Goal: Book appointment/travel/reservation

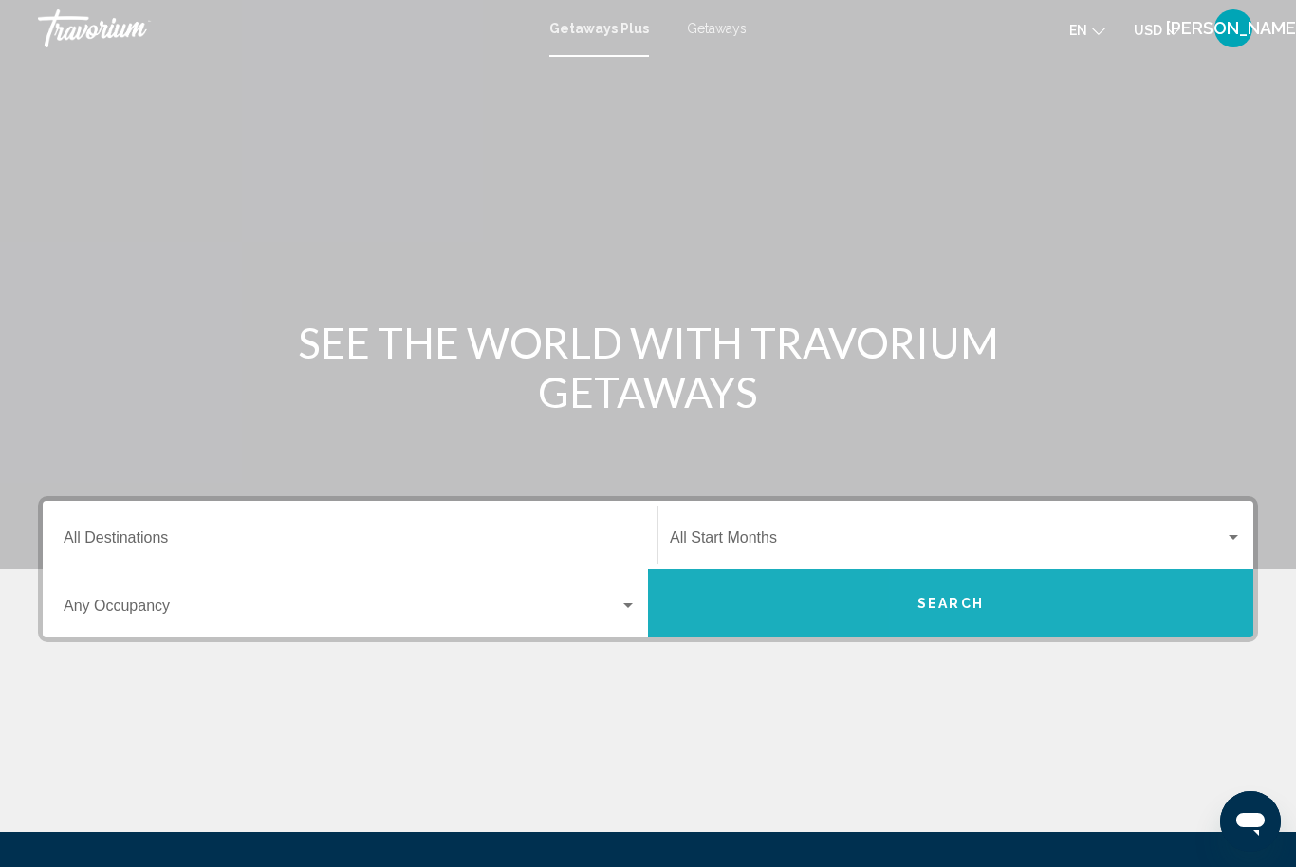
click at [1114, 605] on button "Search" at bounding box center [951, 603] width 606 height 68
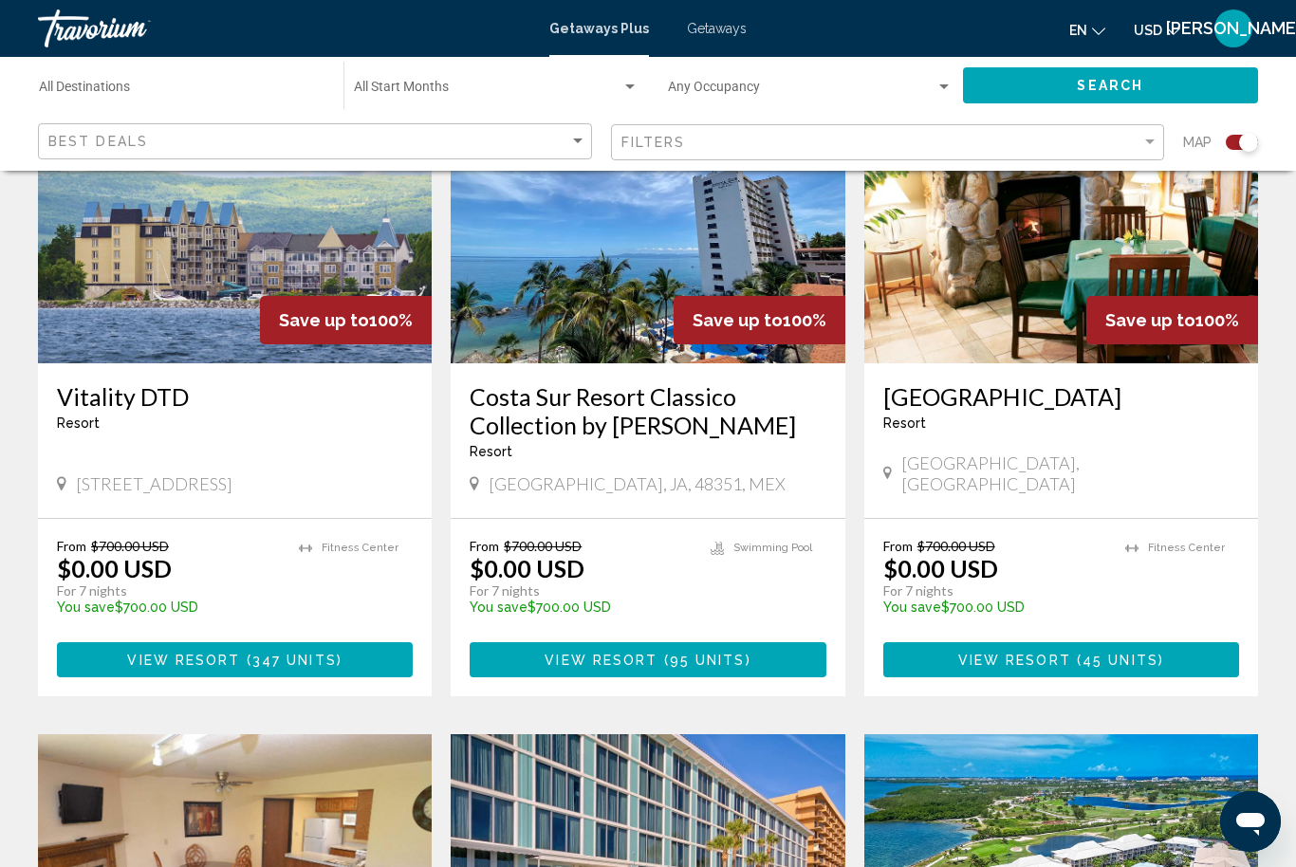
scroll to position [2115, 0]
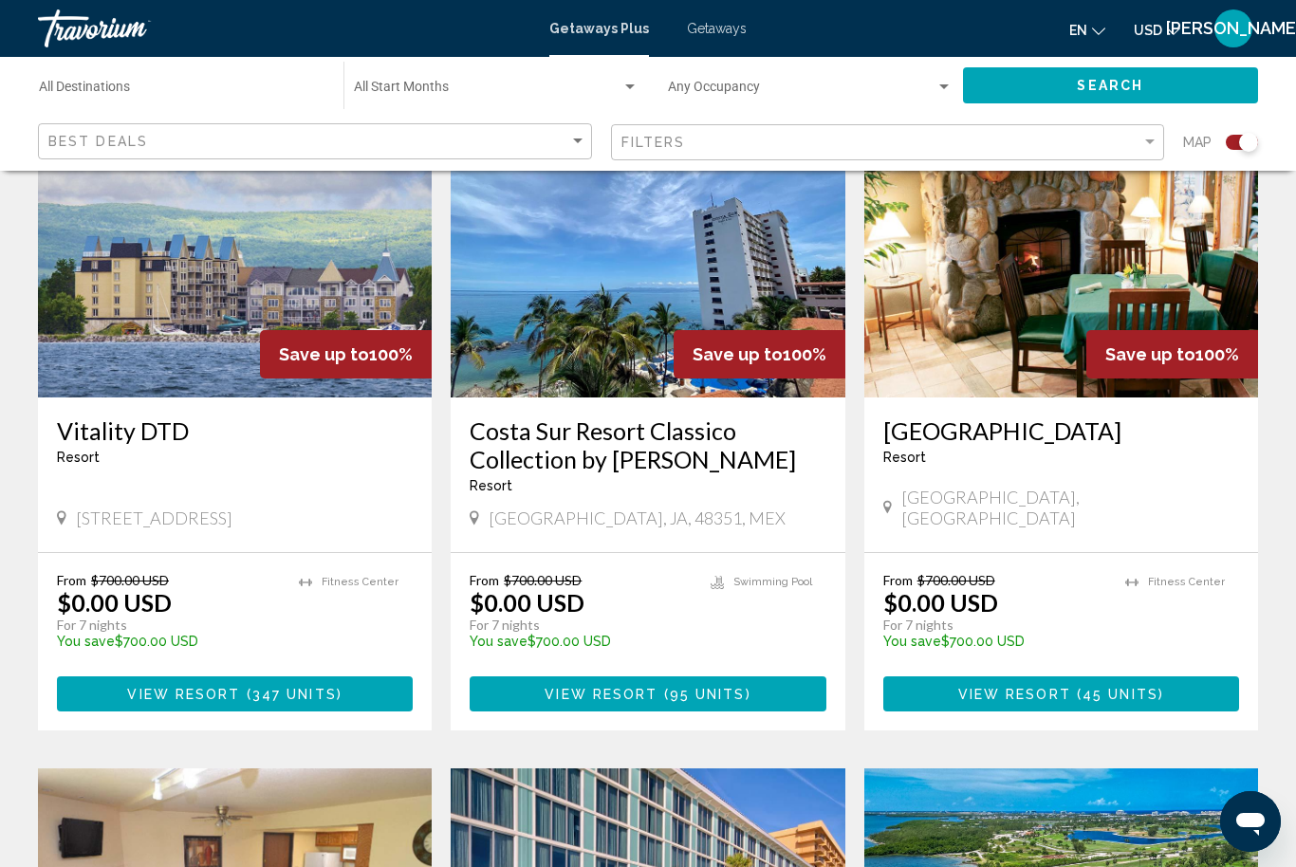
click at [1125, 457] on div "[GEOGRAPHIC_DATA] - This is an adults only resort" at bounding box center [1062, 448] width 356 height 63
click at [1149, 345] on span "Save up to" at bounding box center [1151, 355] width 90 height 20
click at [1166, 683] on button "View Resort ( 45 units )" at bounding box center [1062, 694] width 356 height 35
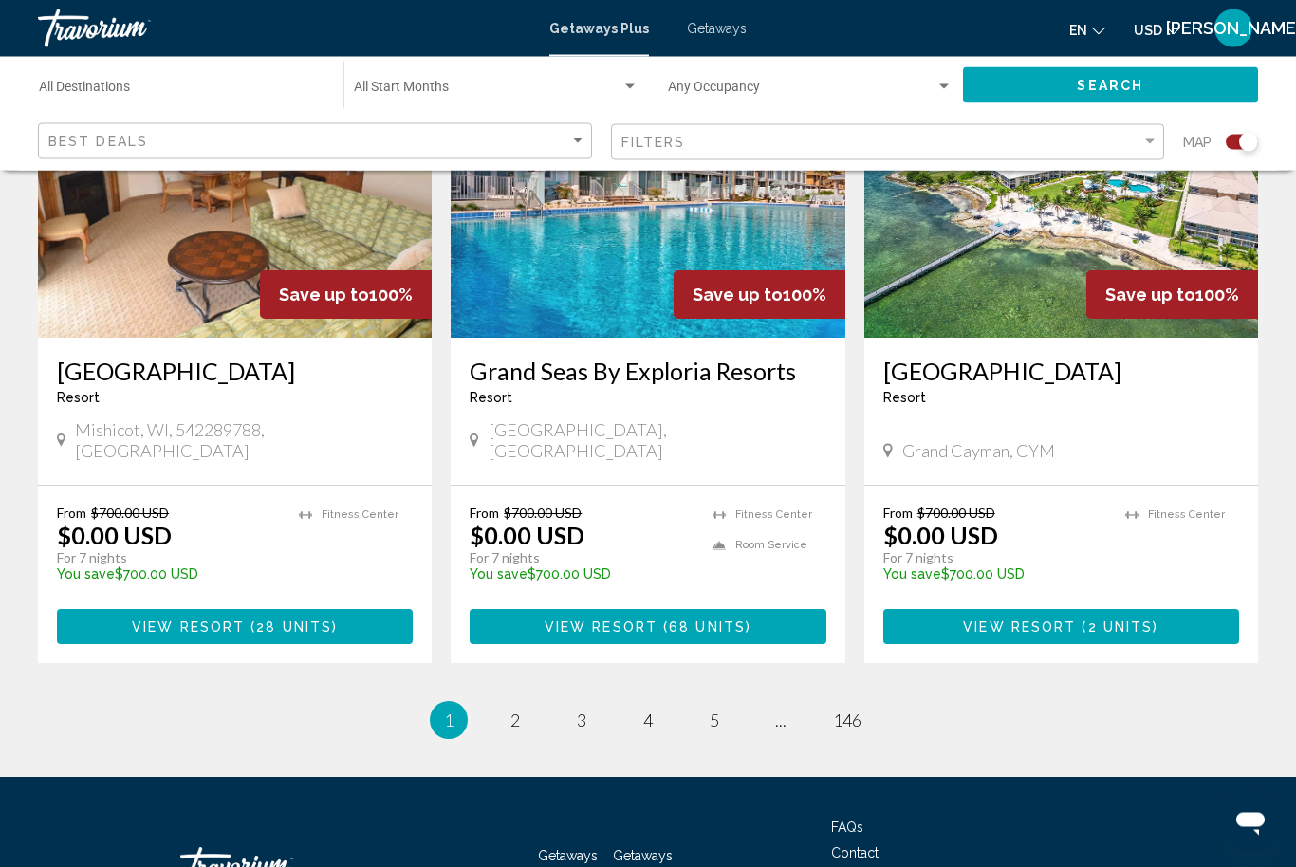
scroll to position [2888, 0]
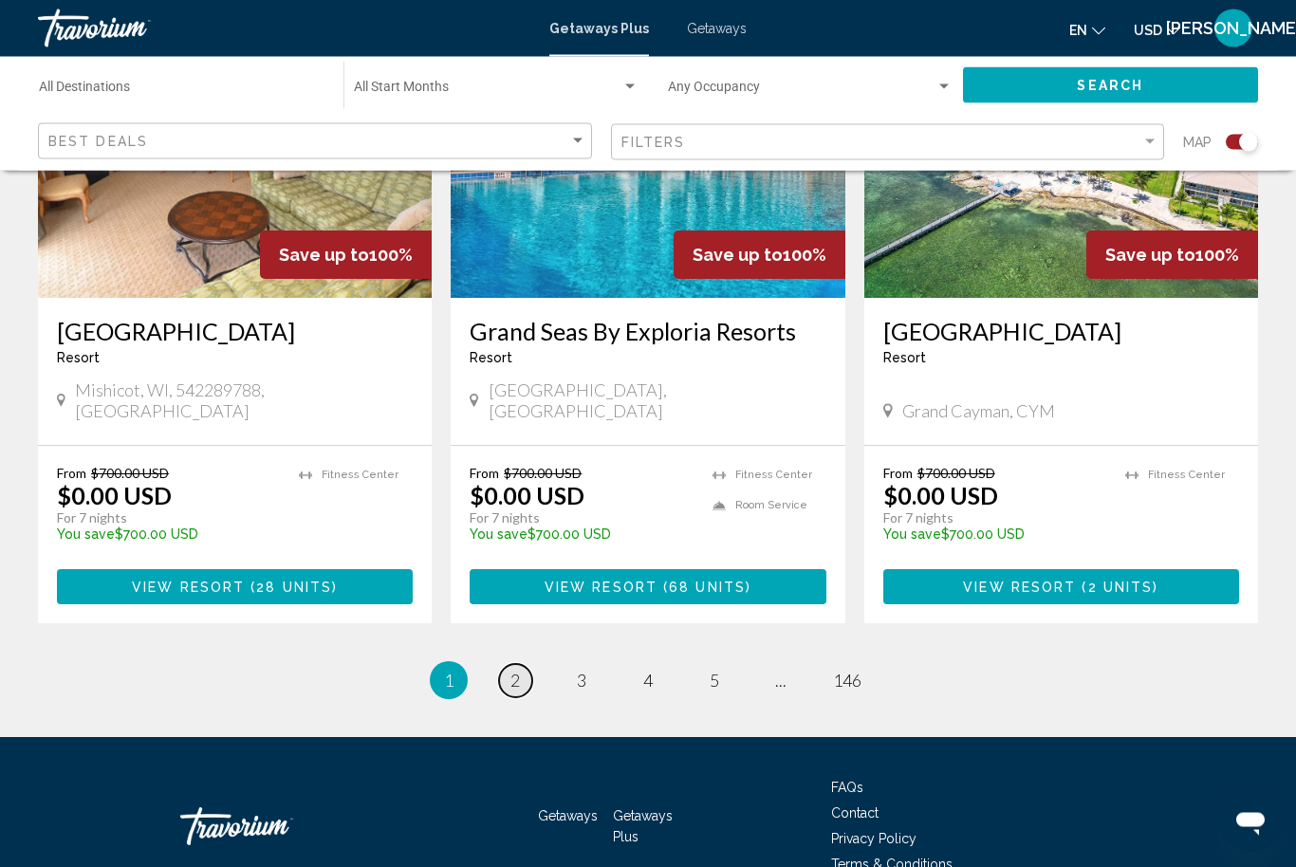
click at [519, 671] on span "2" at bounding box center [515, 681] width 9 height 21
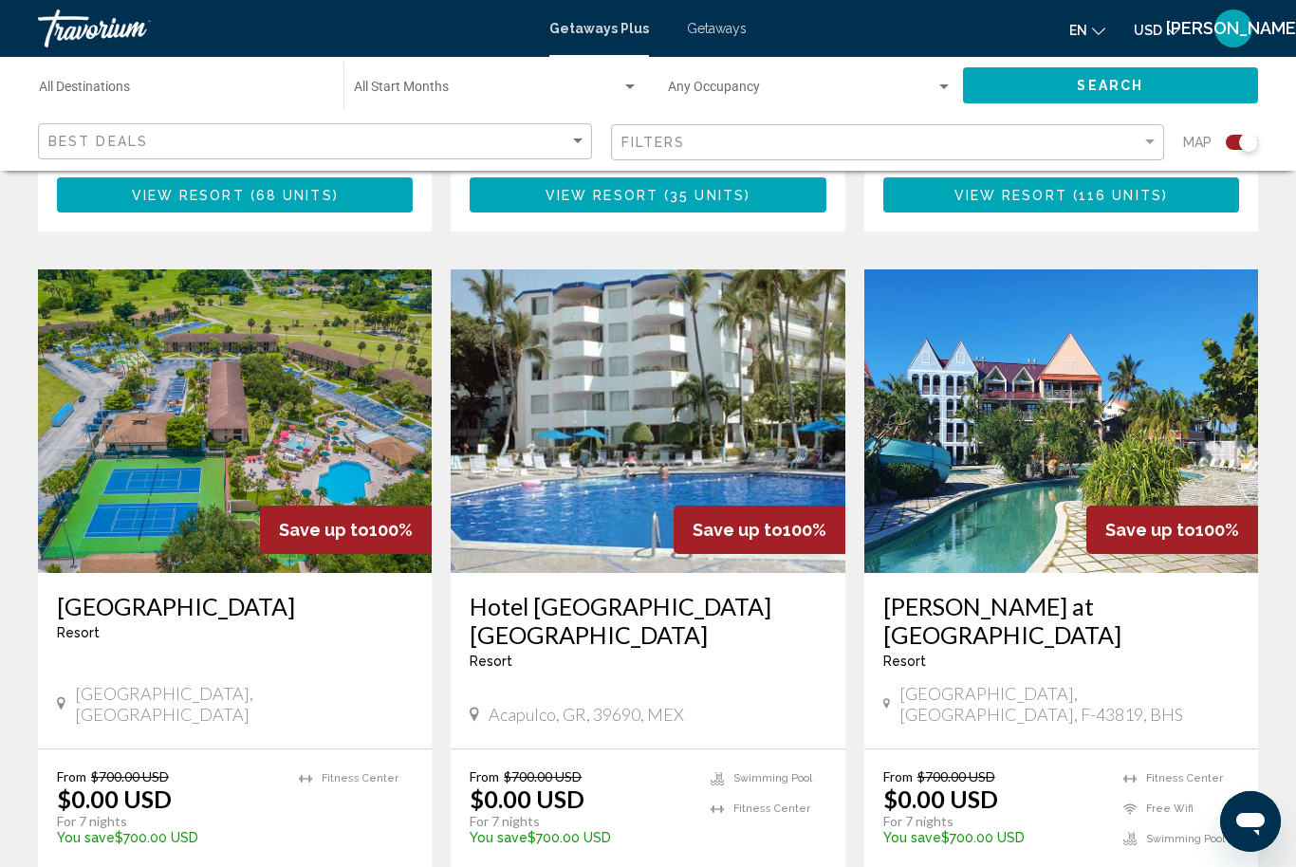
scroll to position [2689, 0]
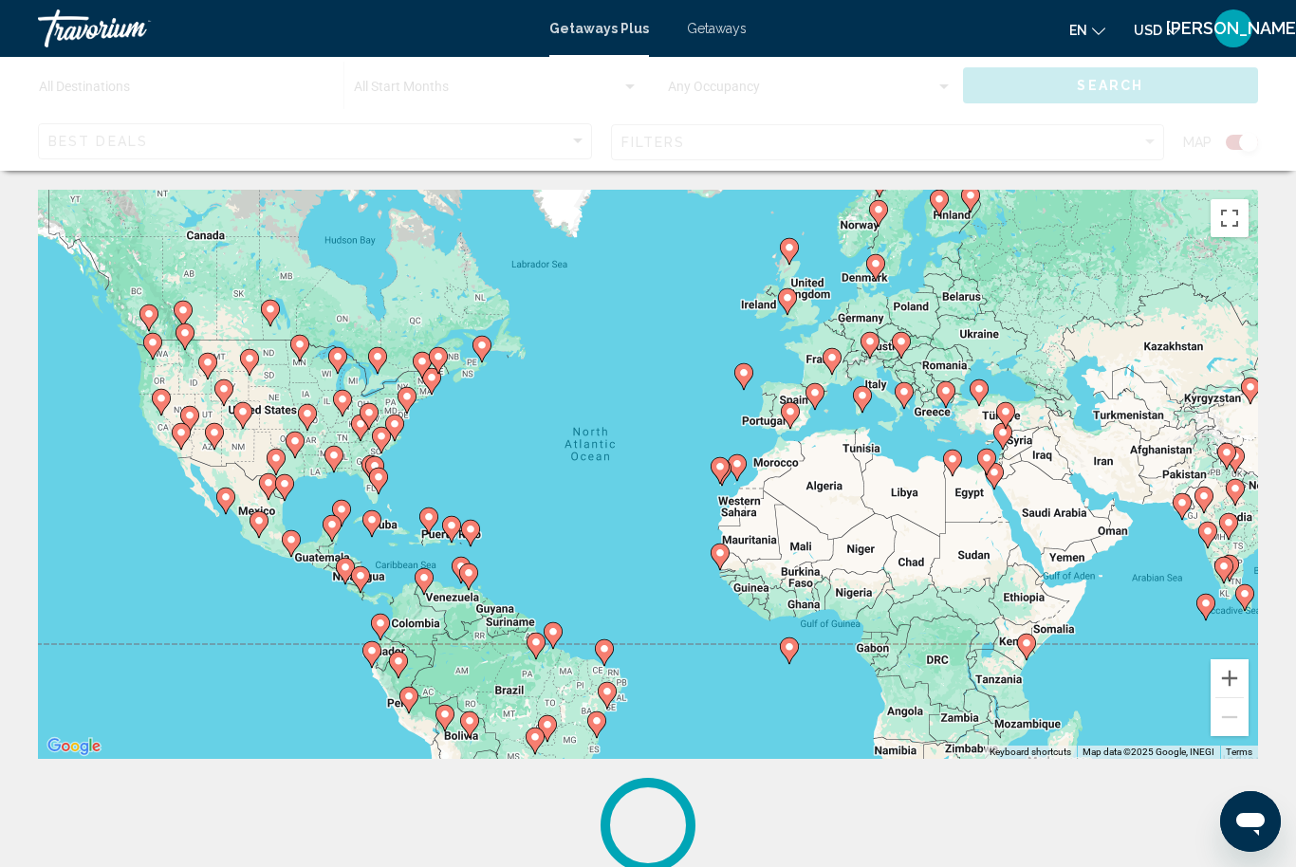
click at [157, 90] on div "Main content" at bounding box center [648, 114] width 1296 height 114
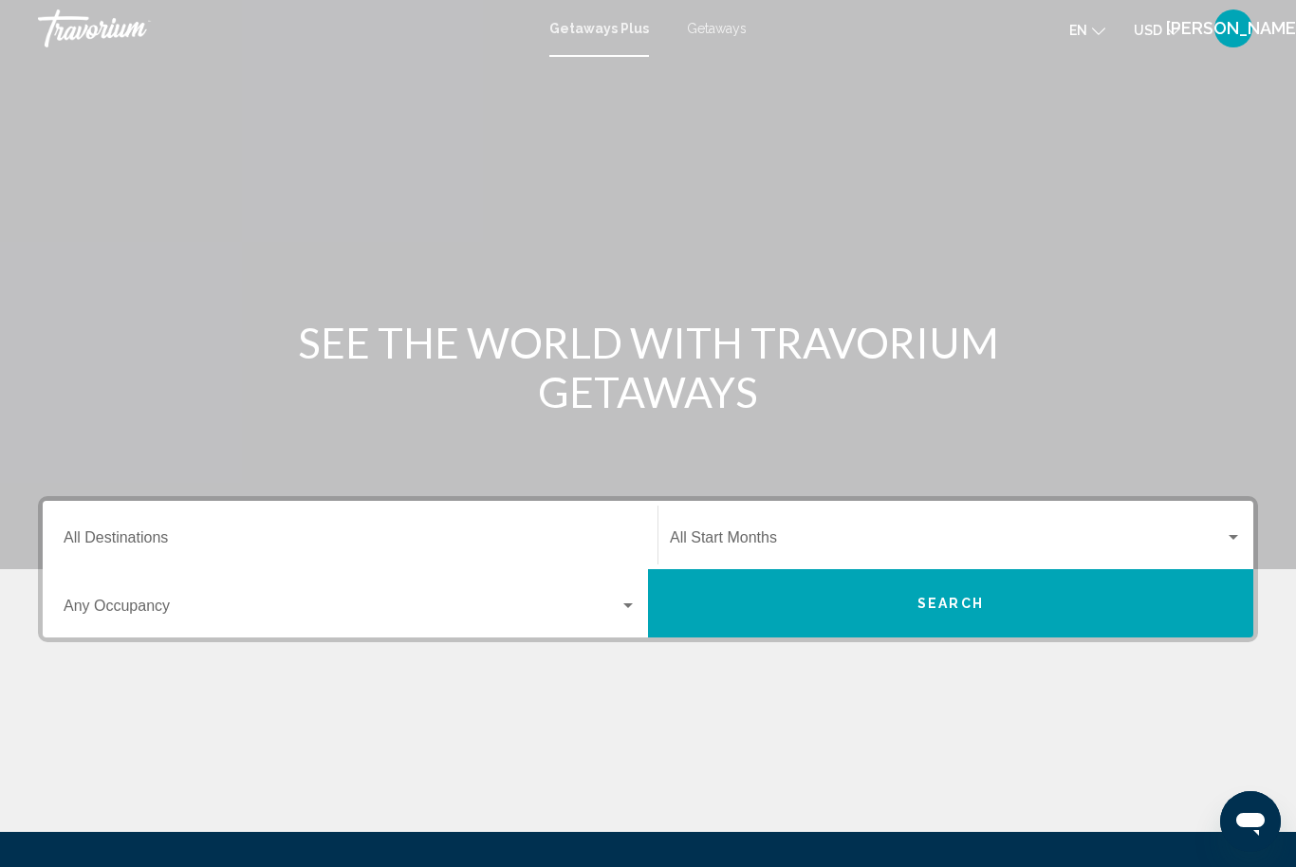
click at [138, 533] on input "Destination All Destinations" at bounding box center [350, 541] width 573 height 17
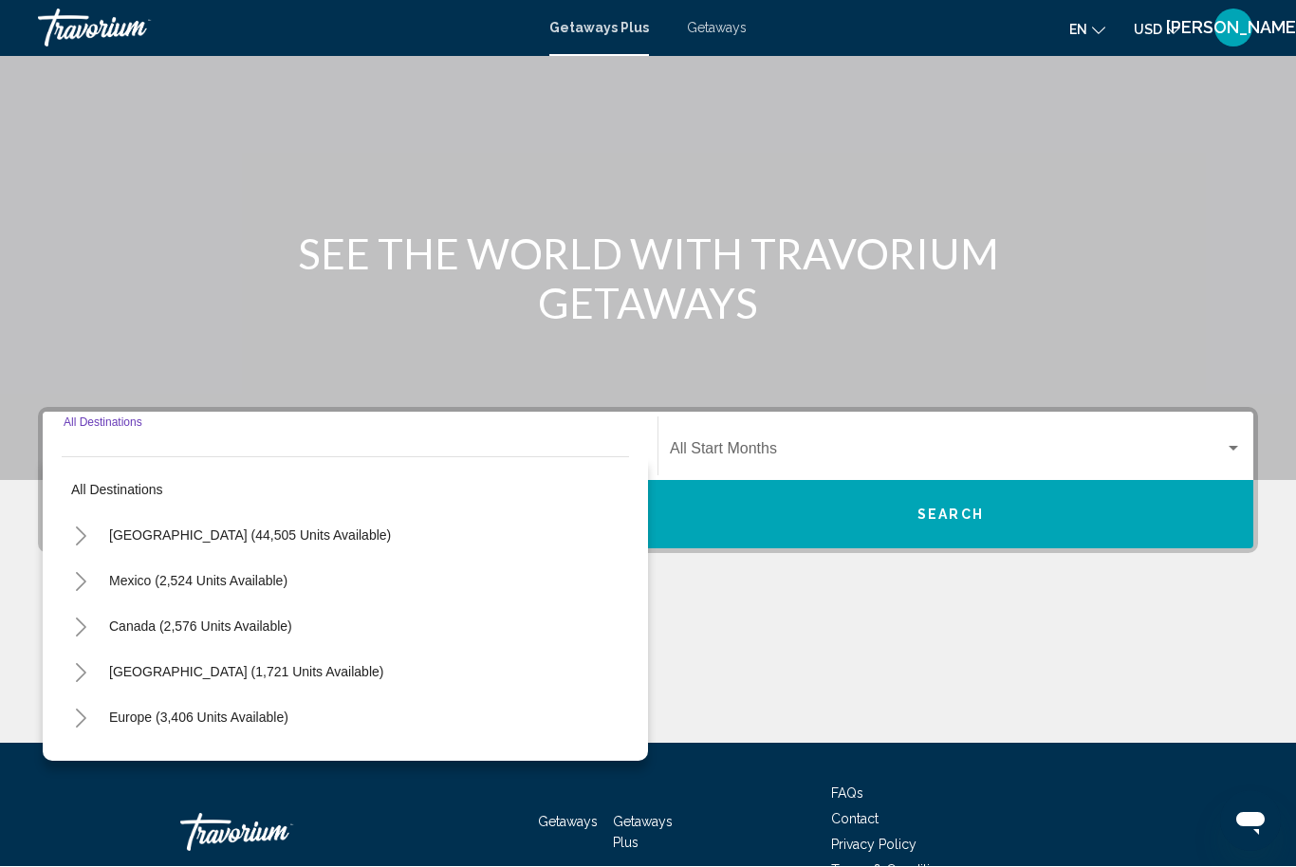
scroll to position [197, 0]
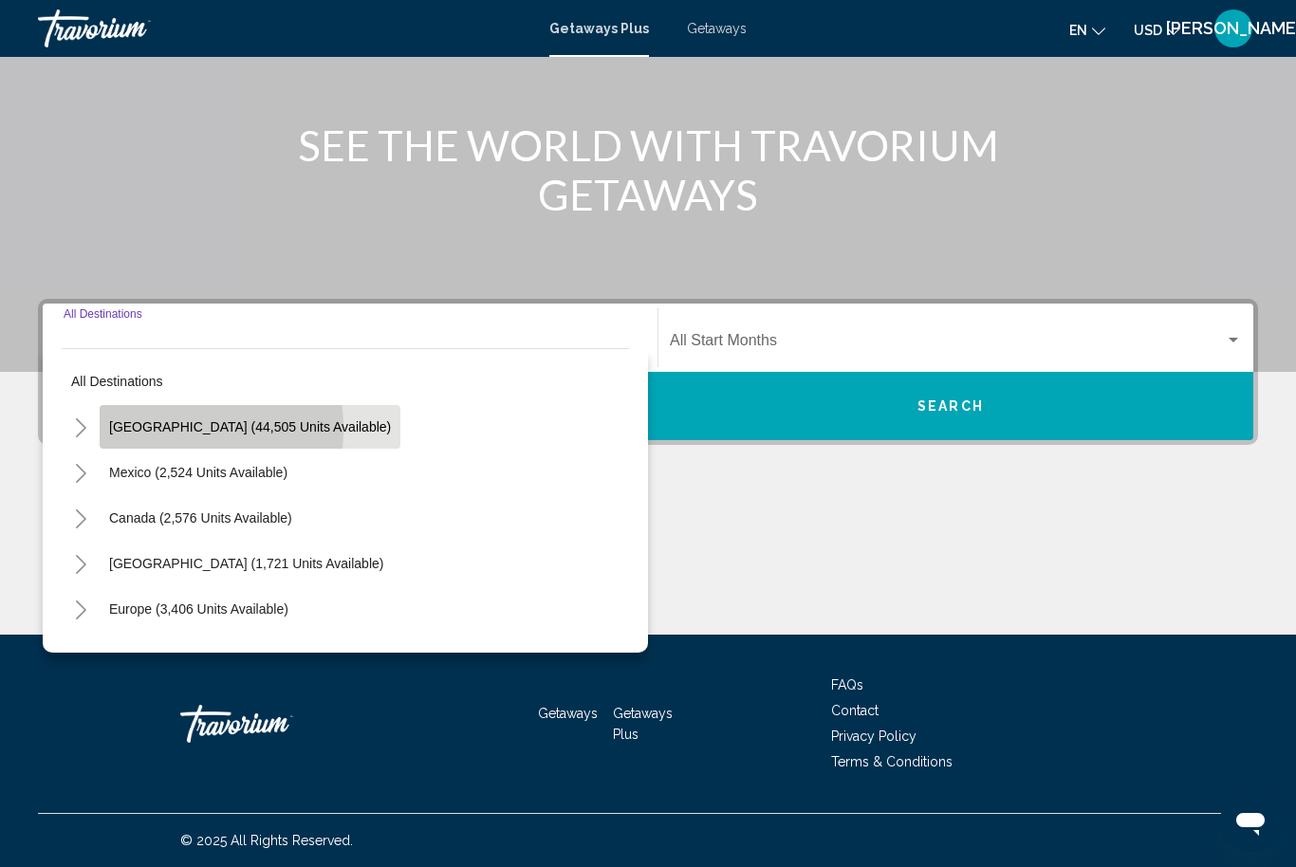
click at [139, 429] on span "United States (44,505 units available)" at bounding box center [250, 427] width 282 height 15
type input "**********"
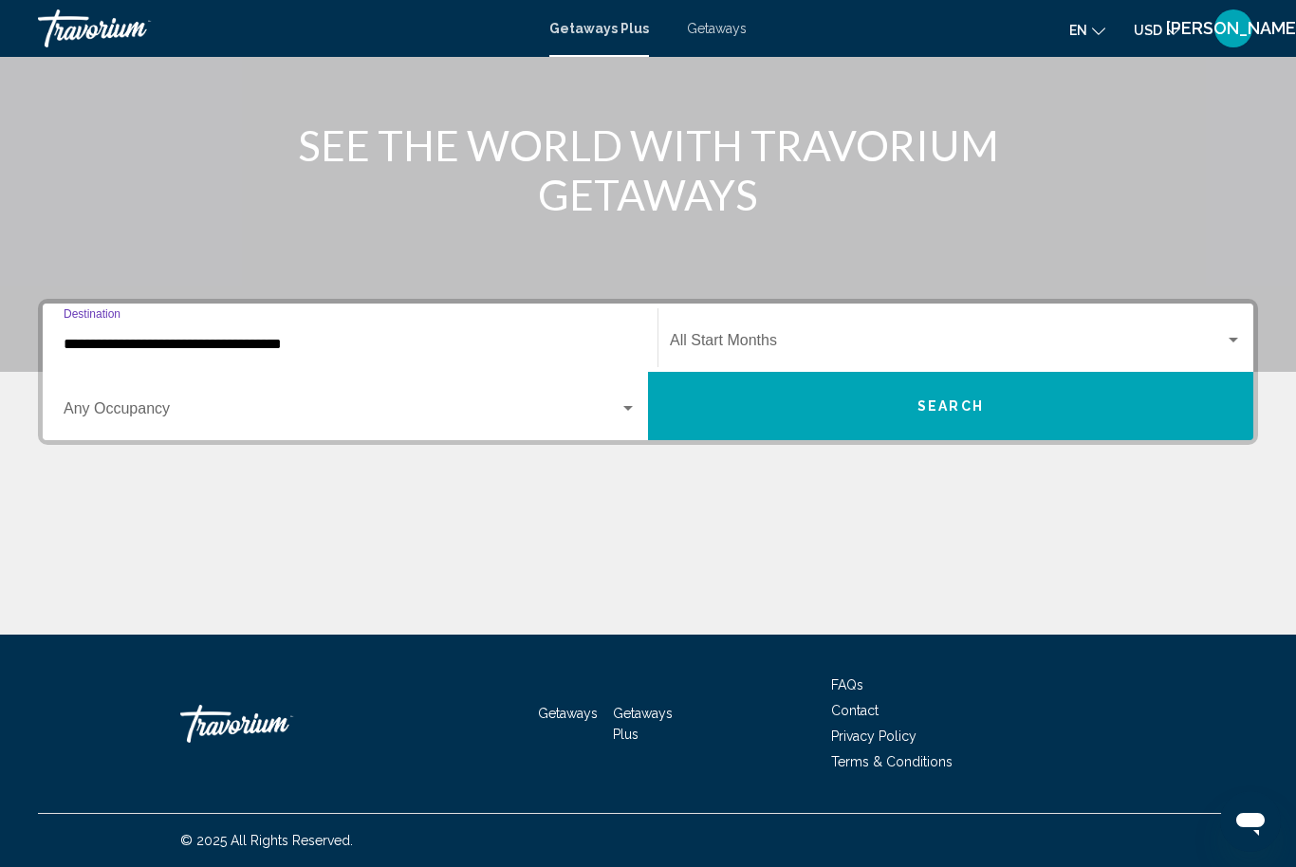
click at [1218, 345] on span "Search widget" at bounding box center [947, 344] width 555 height 17
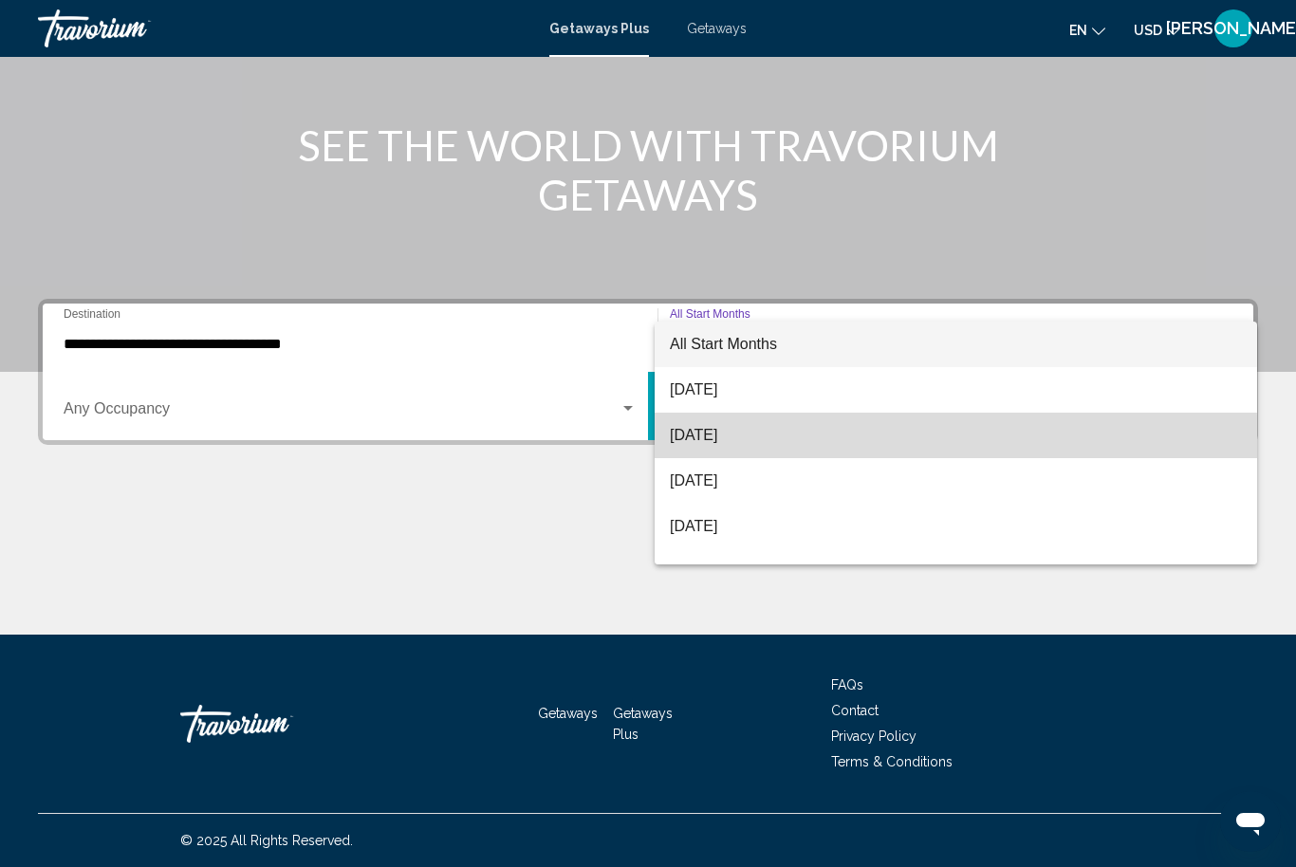
click at [774, 445] on span "September 2025" at bounding box center [956, 436] width 572 height 46
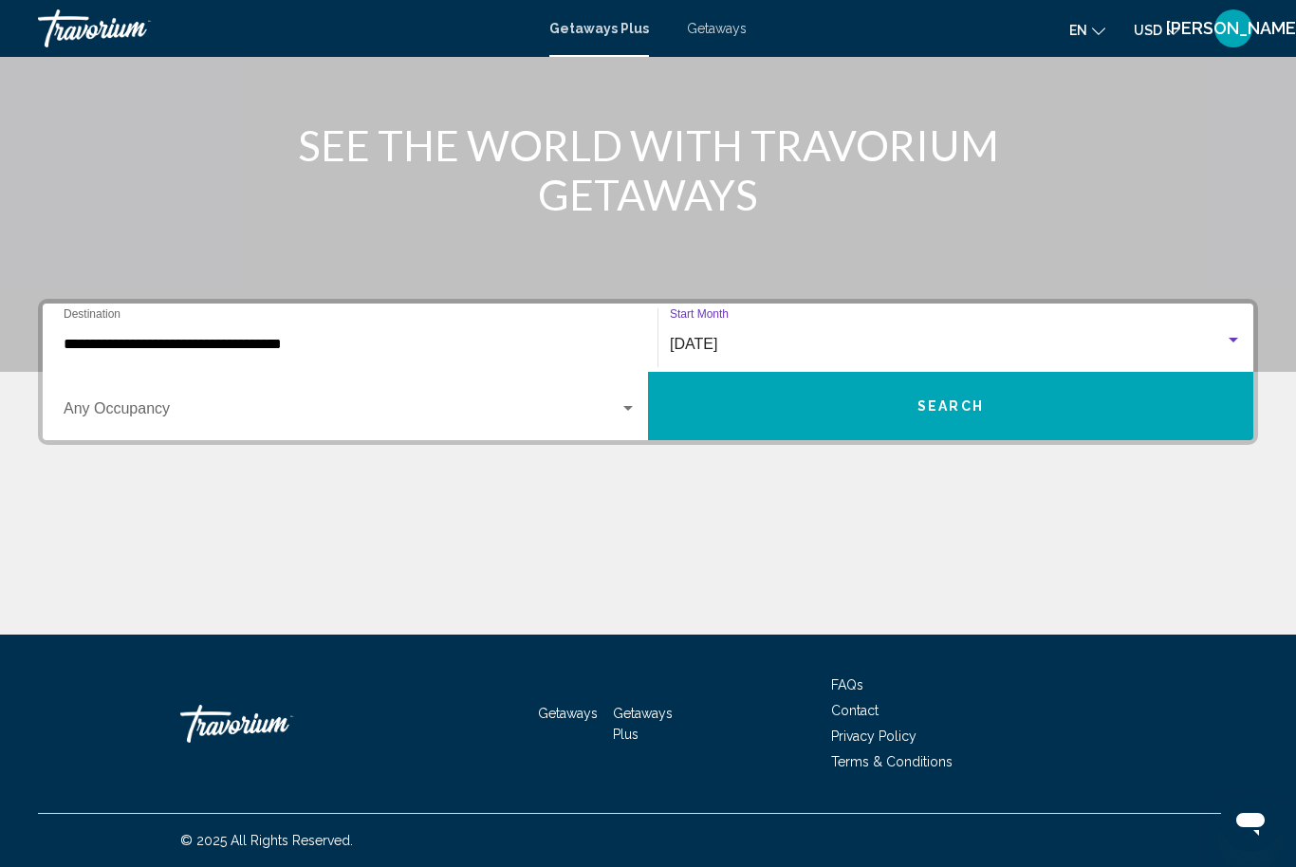
click at [111, 420] on span "Search widget" at bounding box center [342, 412] width 556 height 17
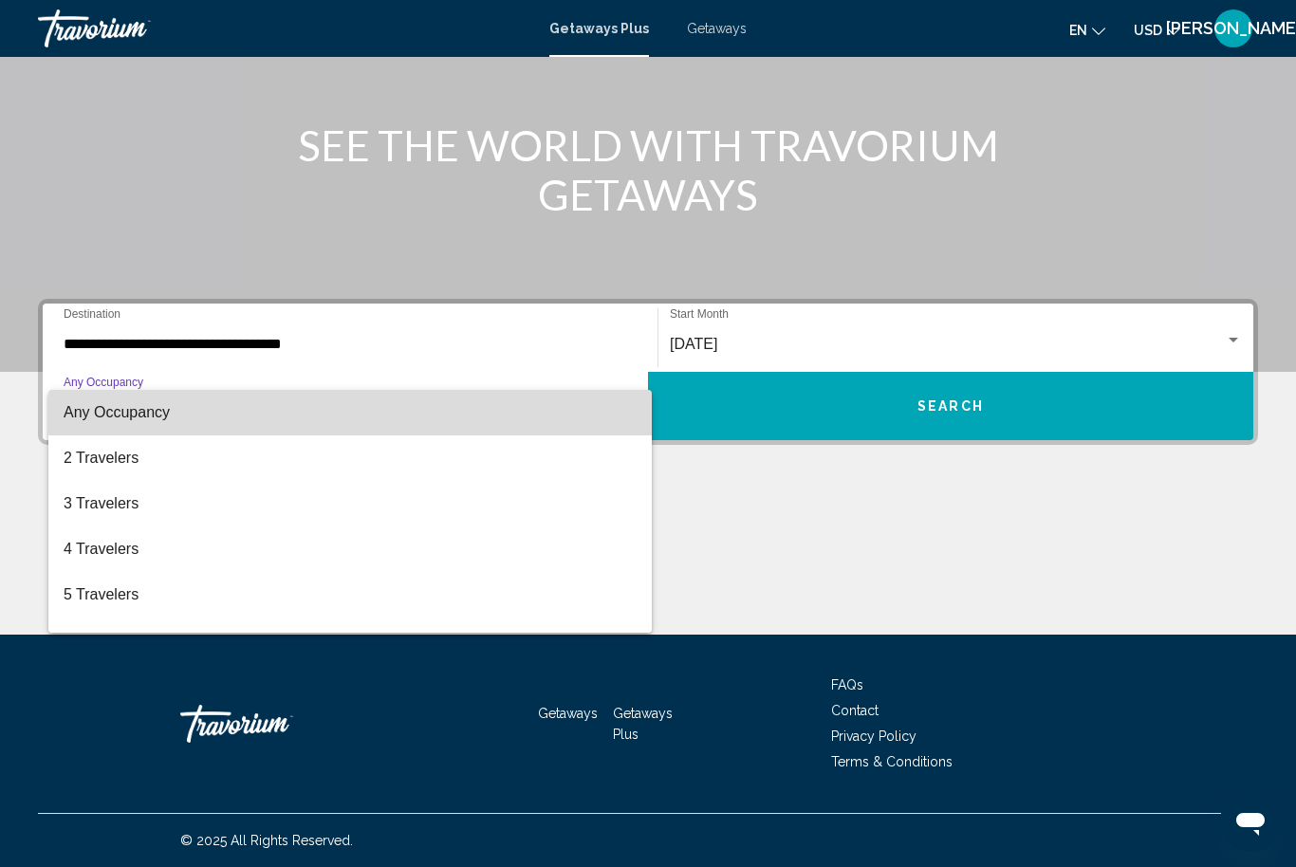
click at [91, 417] on span "Any Occupancy" at bounding box center [117, 412] width 106 height 16
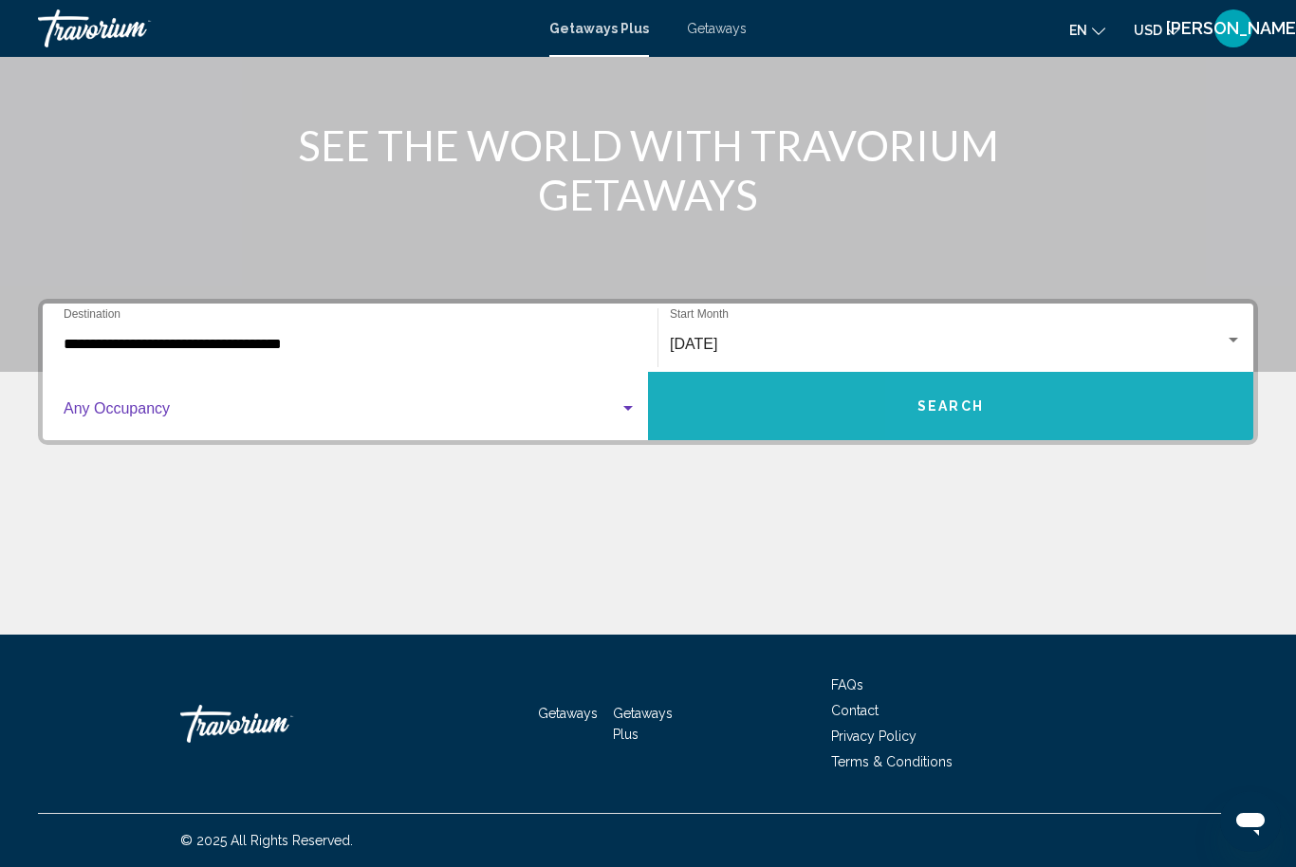
click at [1128, 438] on button "Search" at bounding box center [951, 406] width 606 height 68
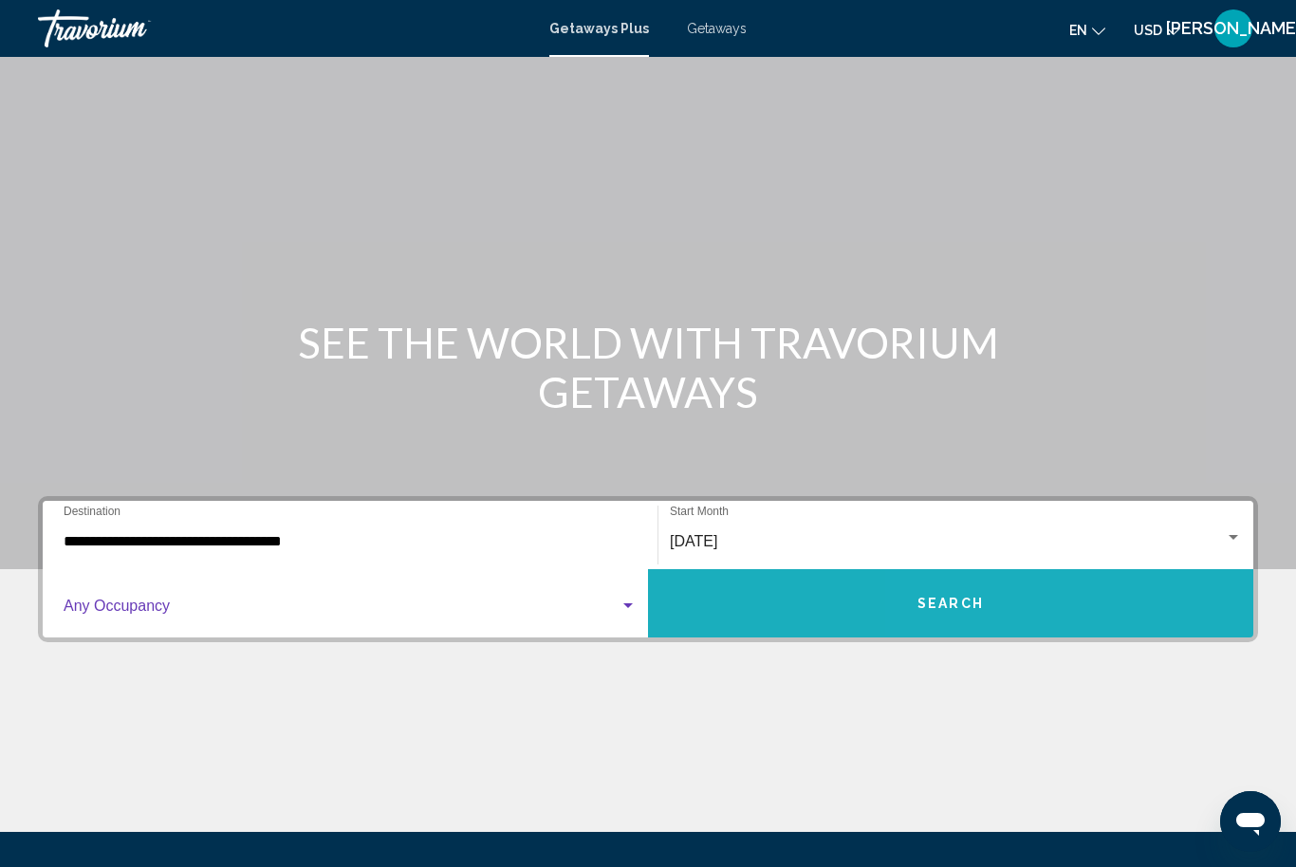
scroll to position [63, 0]
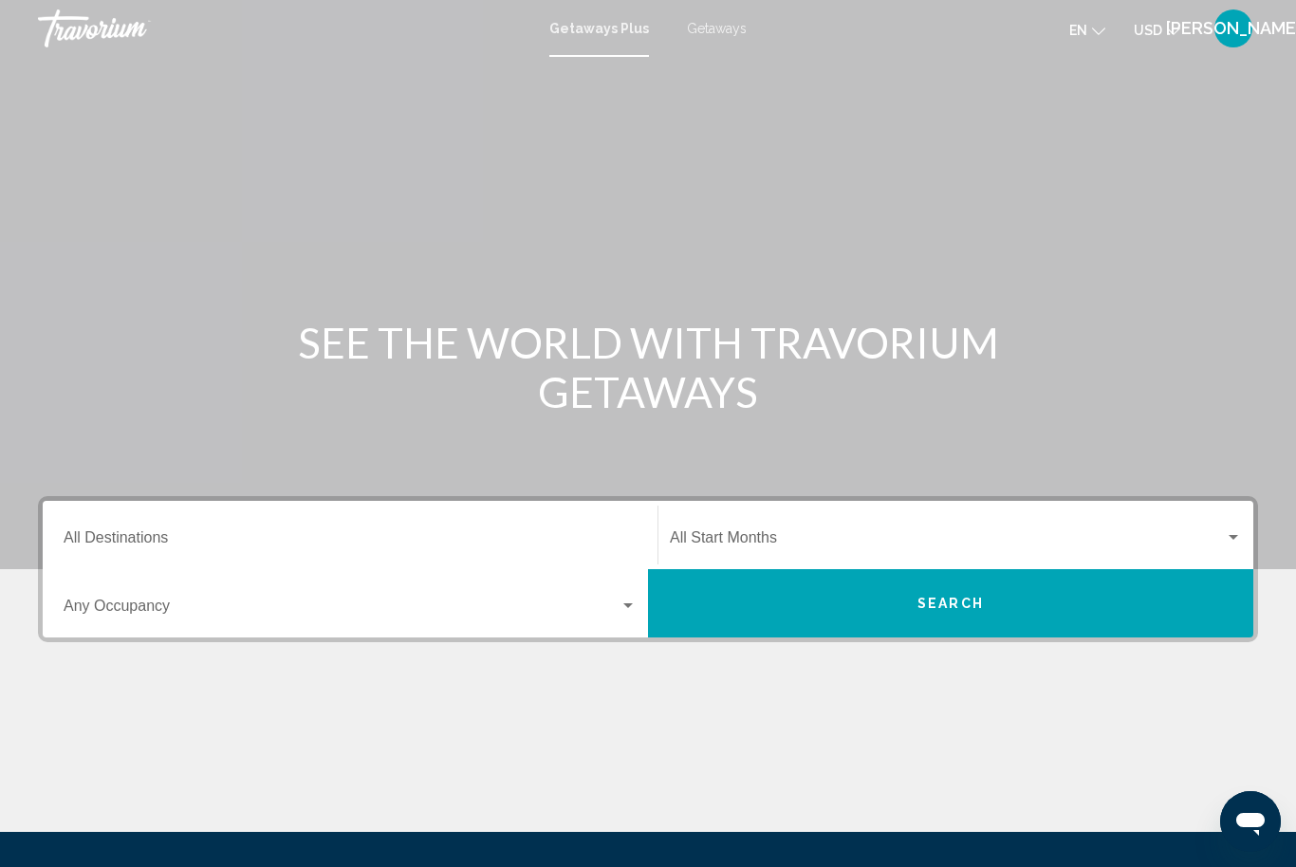
click at [405, 542] on input "Destination All Destinations" at bounding box center [350, 541] width 573 height 17
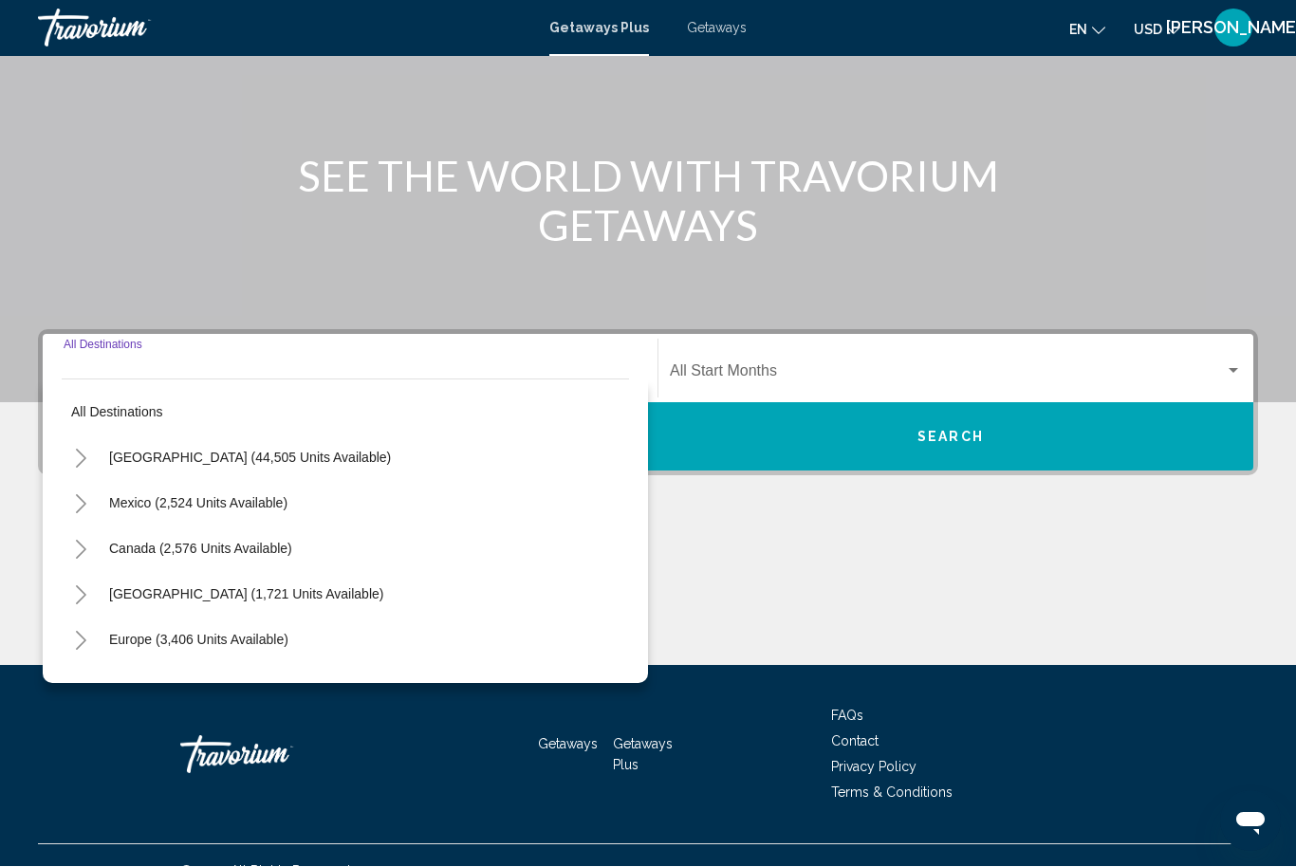
scroll to position [197, 0]
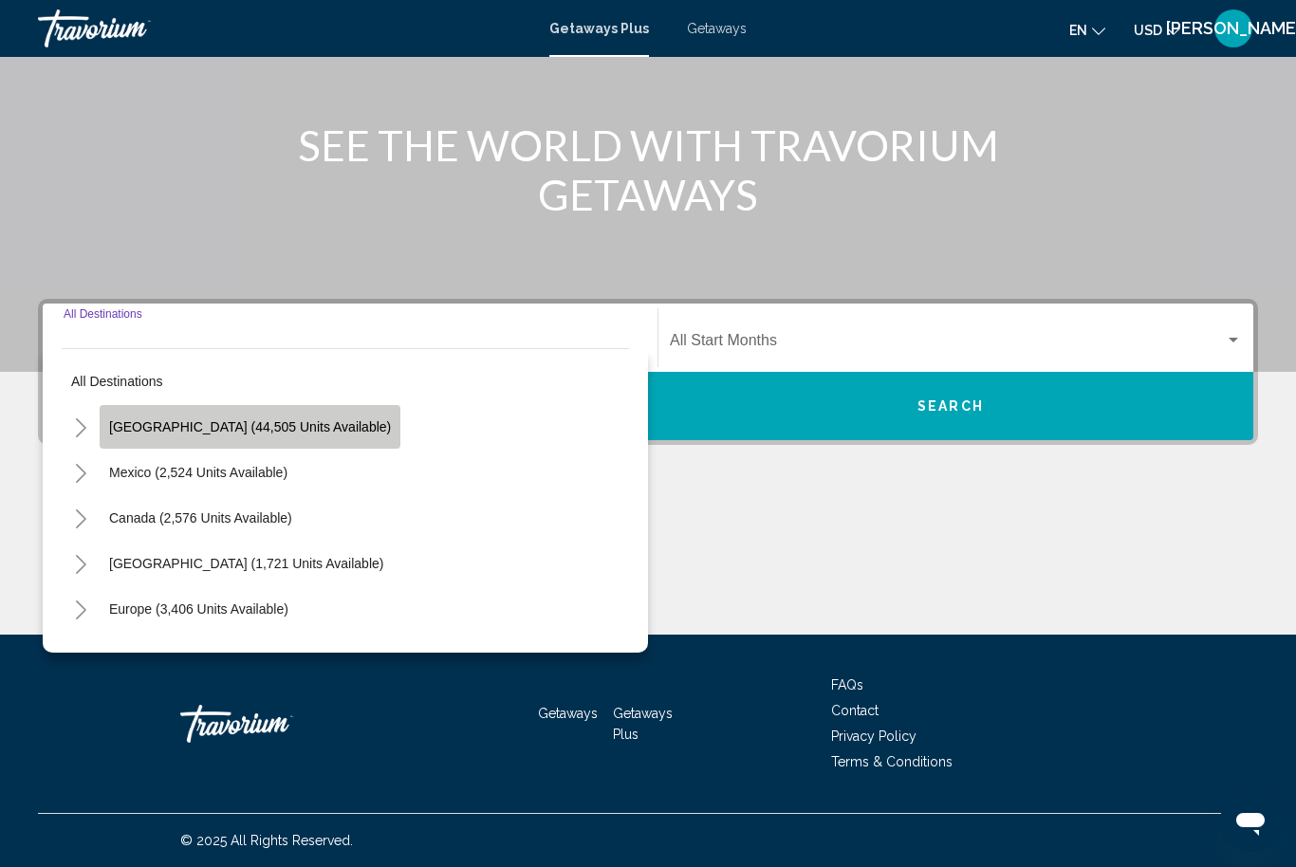
click at [270, 444] on button "United States (44,505 units available)" at bounding box center [250, 427] width 301 height 44
type input "**********"
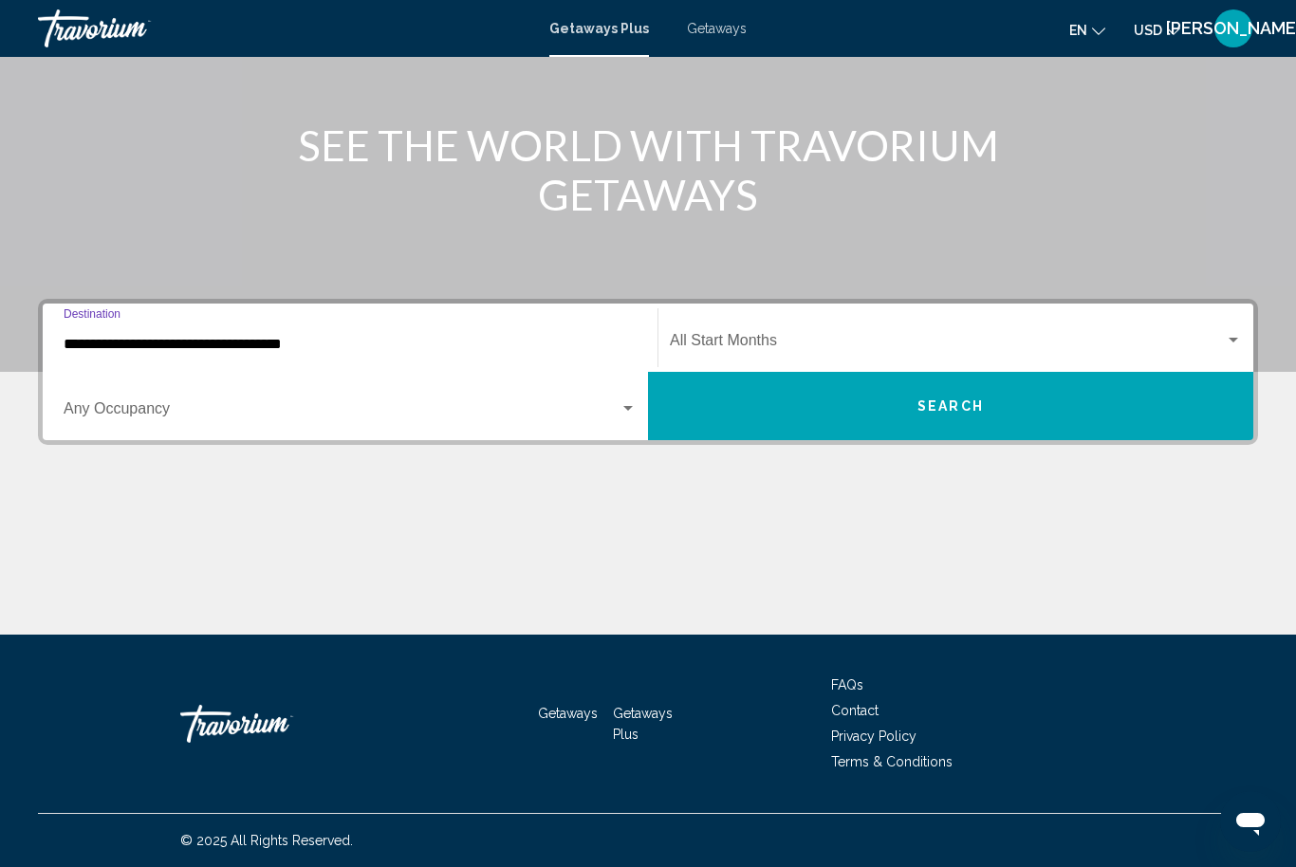
click at [865, 342] on span "Search widget" at bounding box center [947, 344] width 555 height 17
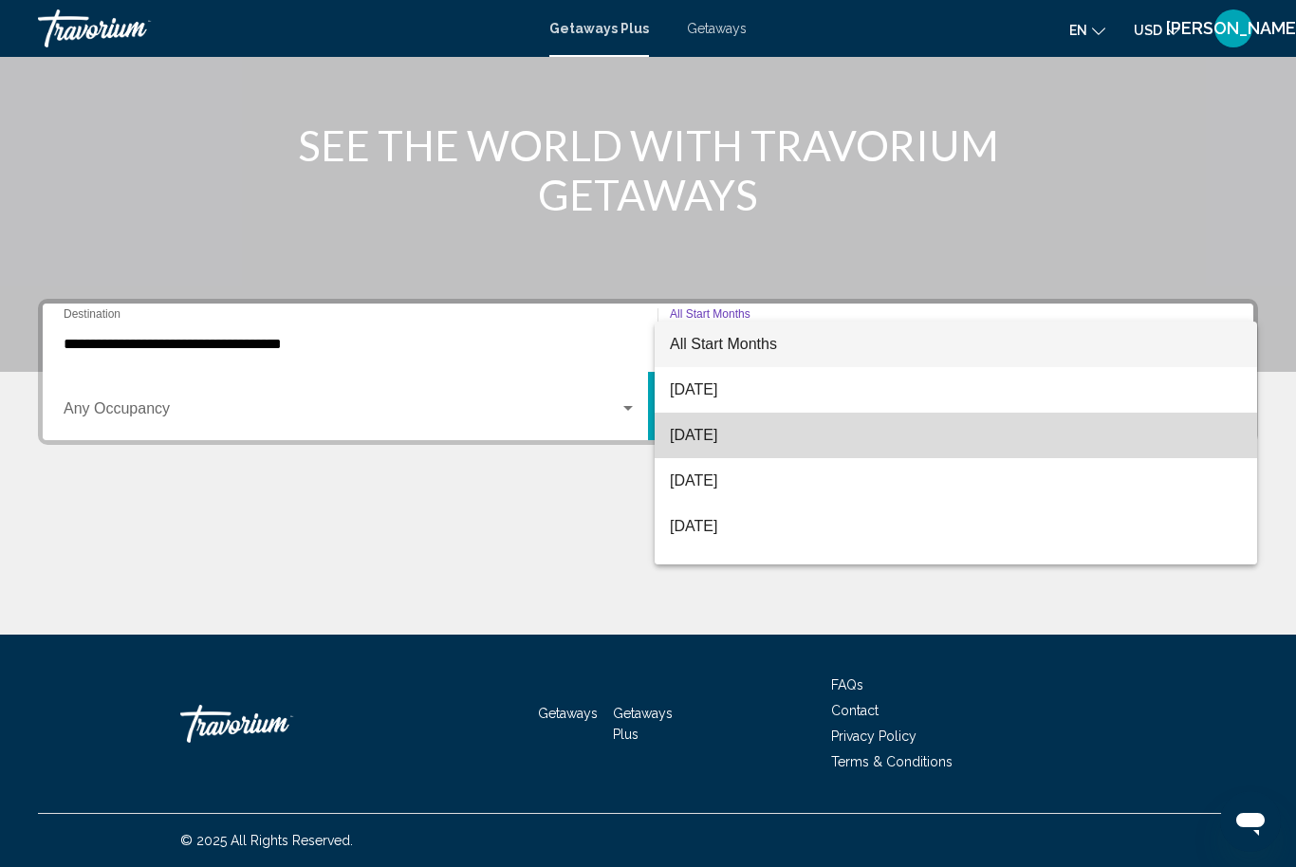
click at [758, 442] on span "September 2025" at bounding box center [956, 436] width 572 height 46
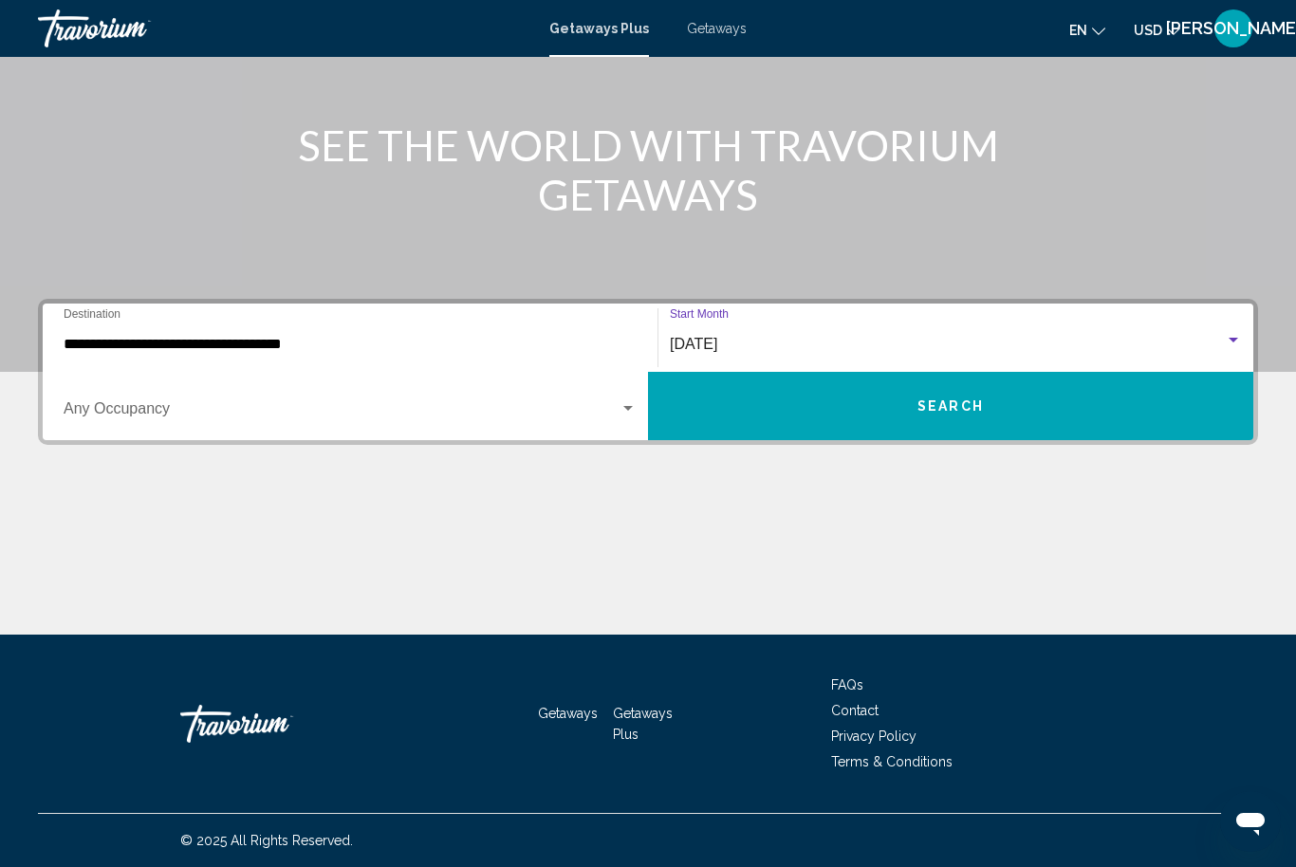
click at [946, 410] on span "Search" at bounding box center [951, 407] width 66 height 15
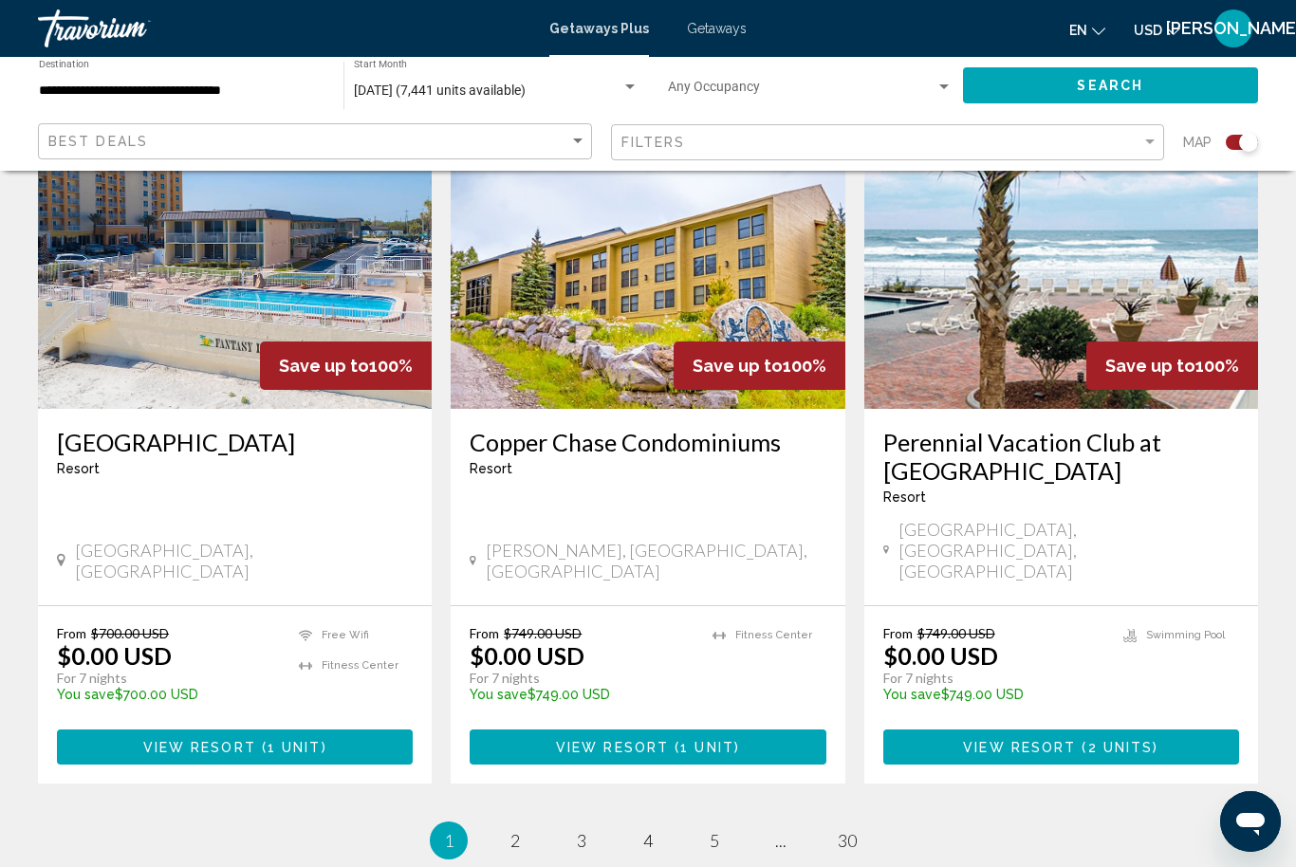
scroll to position [2786, 0]
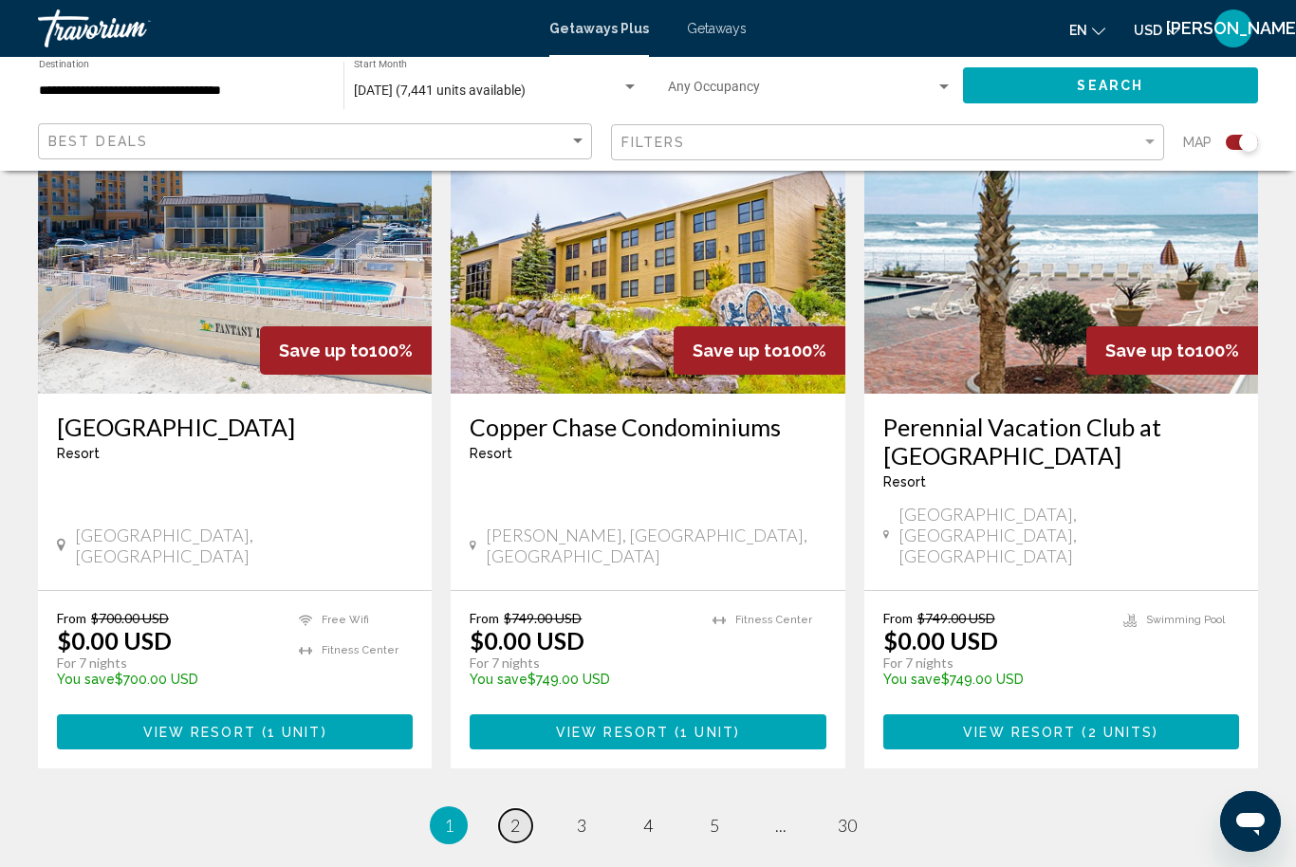
click at [511, 815] on span "2" at bounding box center [515, 825] width 9 height 21
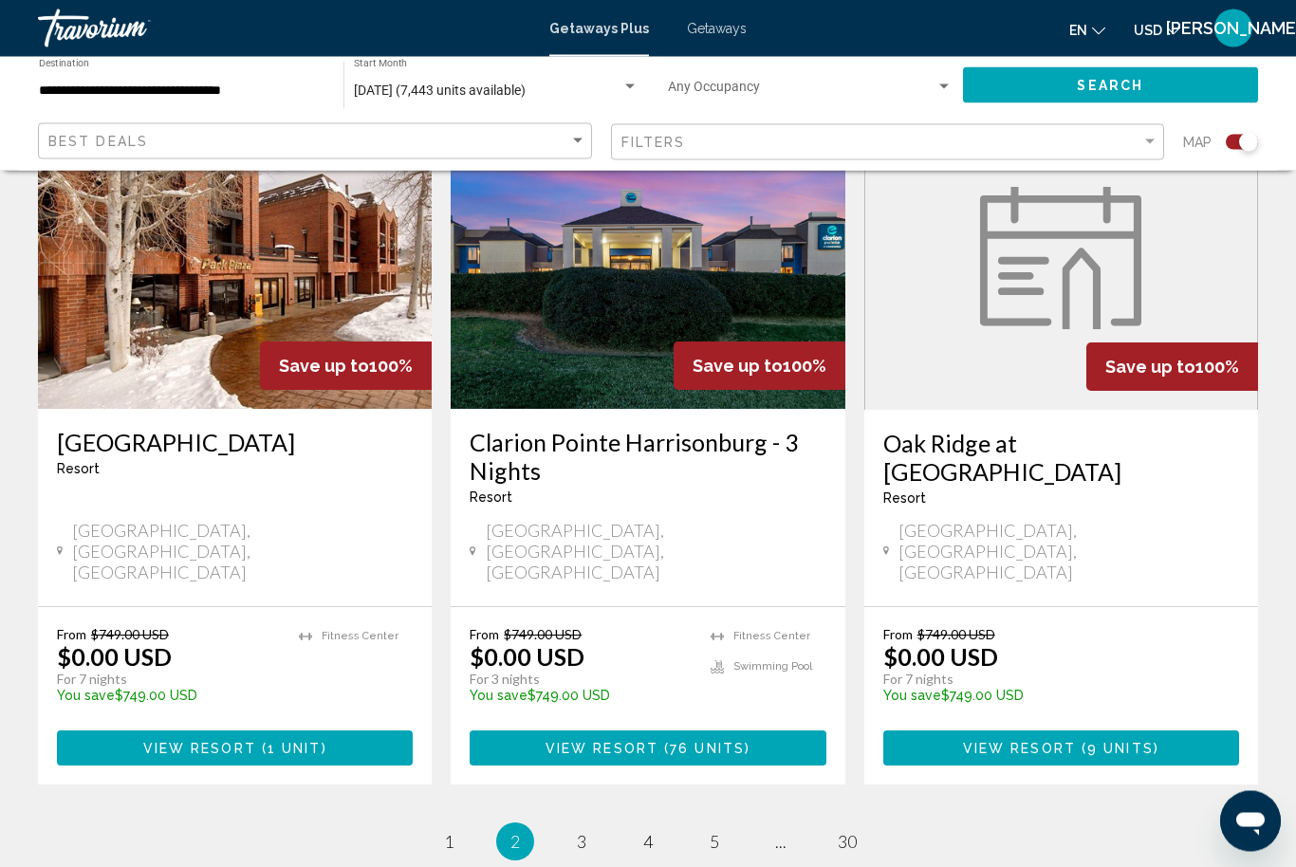
scroll to position [2924, 0]
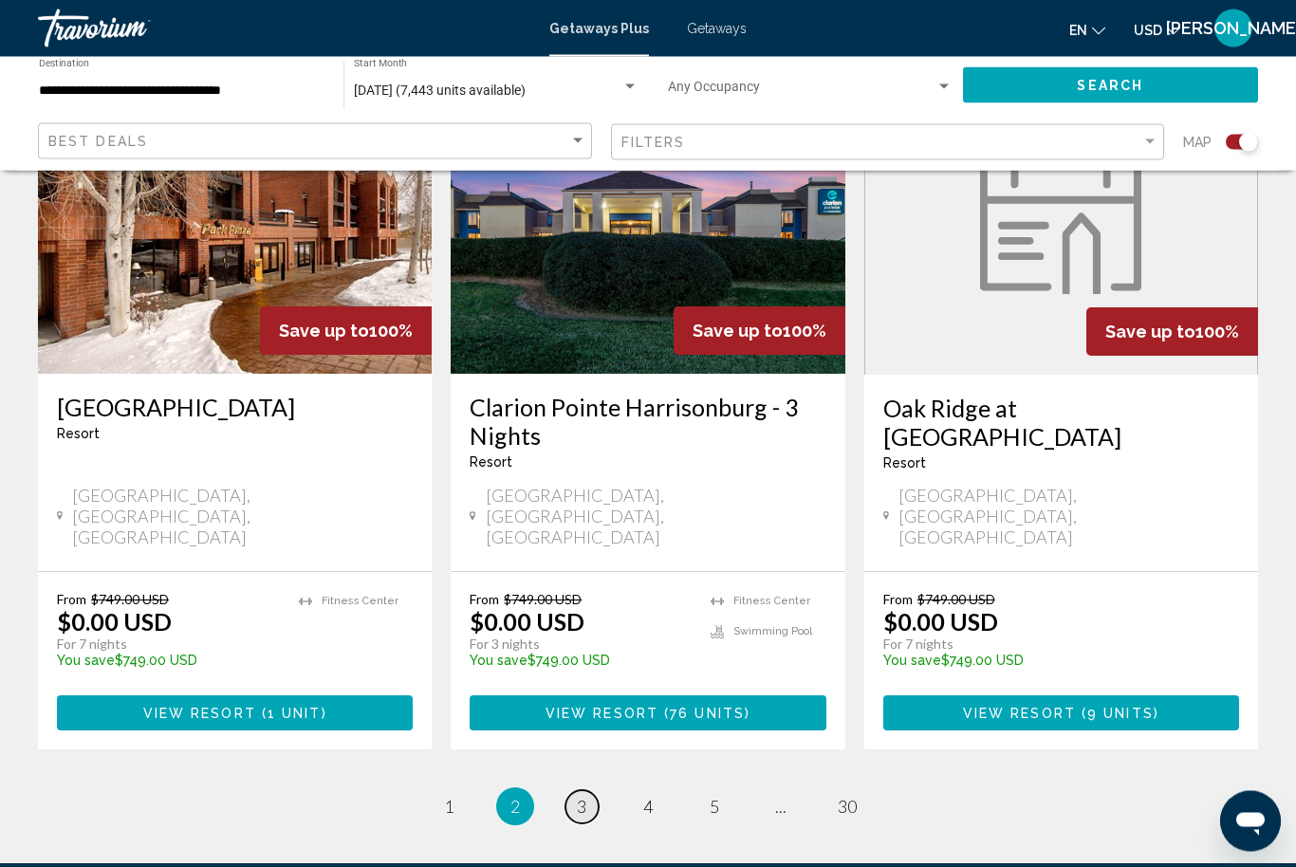
click at [582, 797] on span "3" at bounding box center [581, 807] width 9 height 21
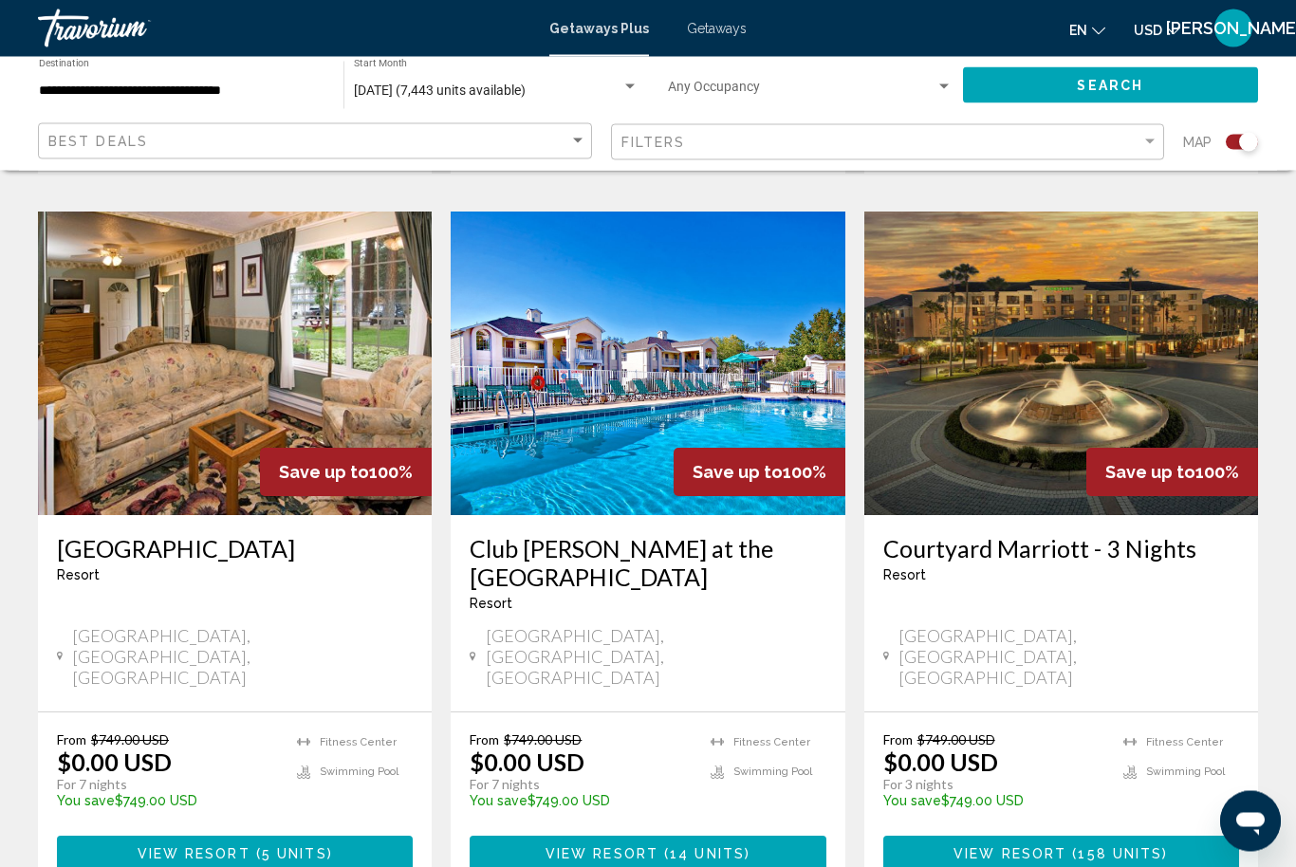
scroll to position [1353, 0]
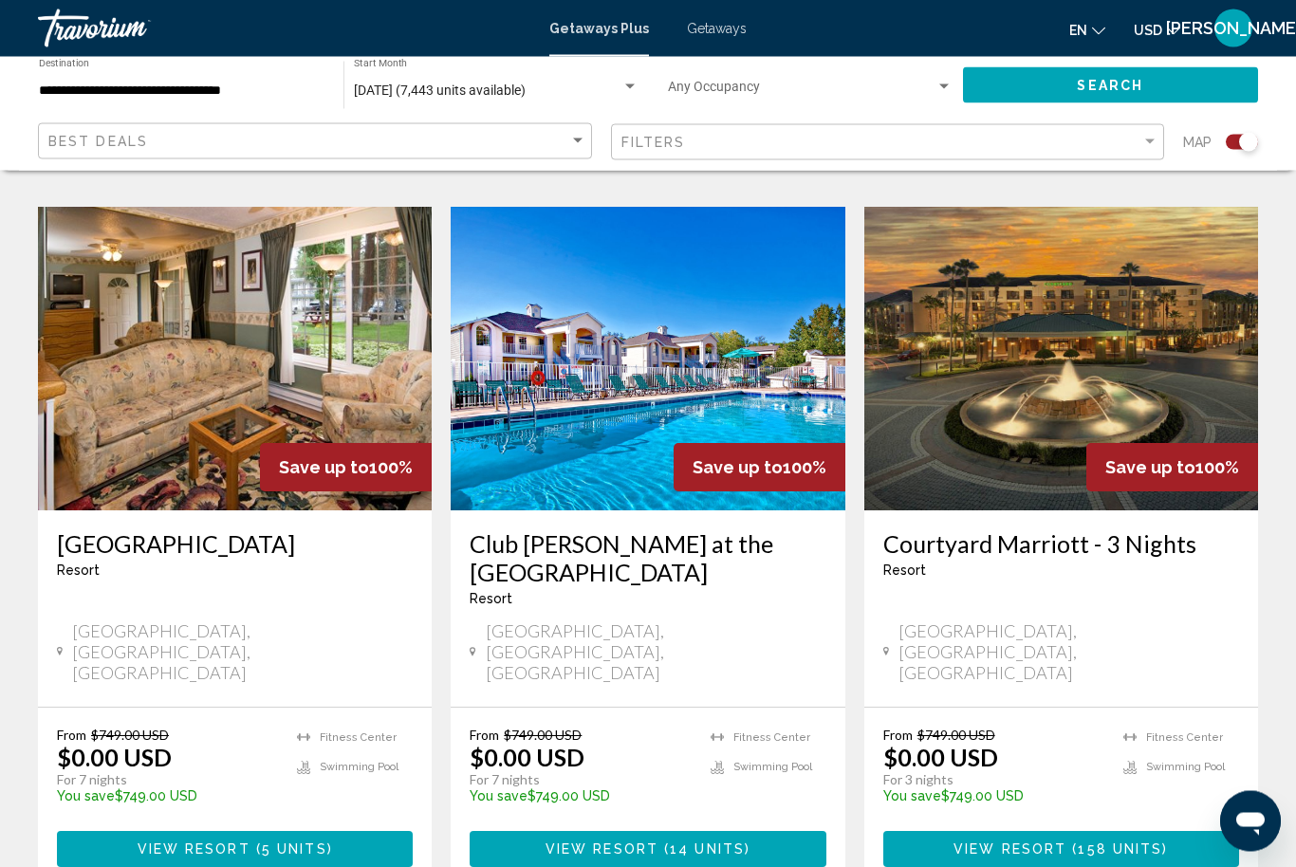
click at [100, 422] on img "Main content" at bounding box center [235, 360] width 394 height 304
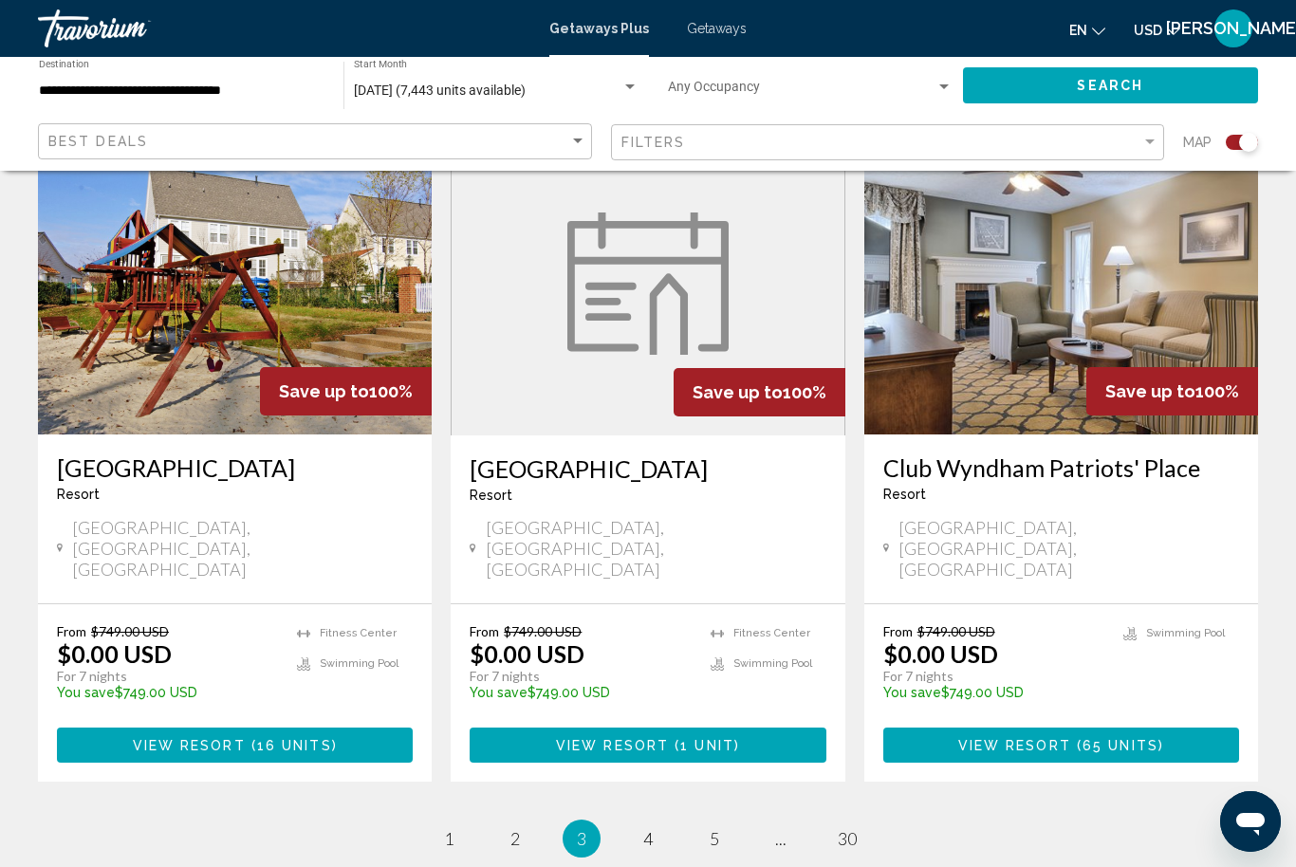
scroll to position [2897, 0]
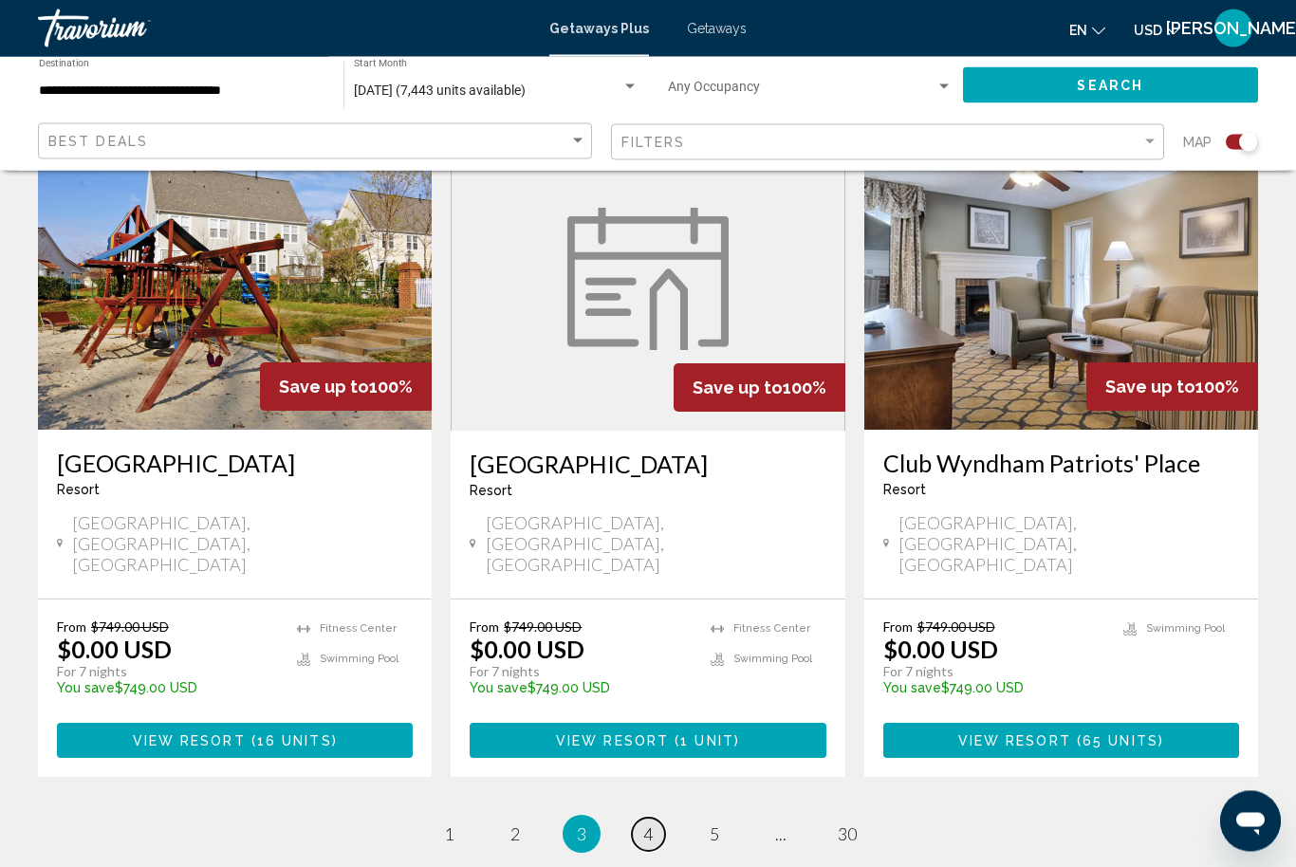
click at [638, 819] on link "page 4" at bounding box center [648, 835] width 33 height 33
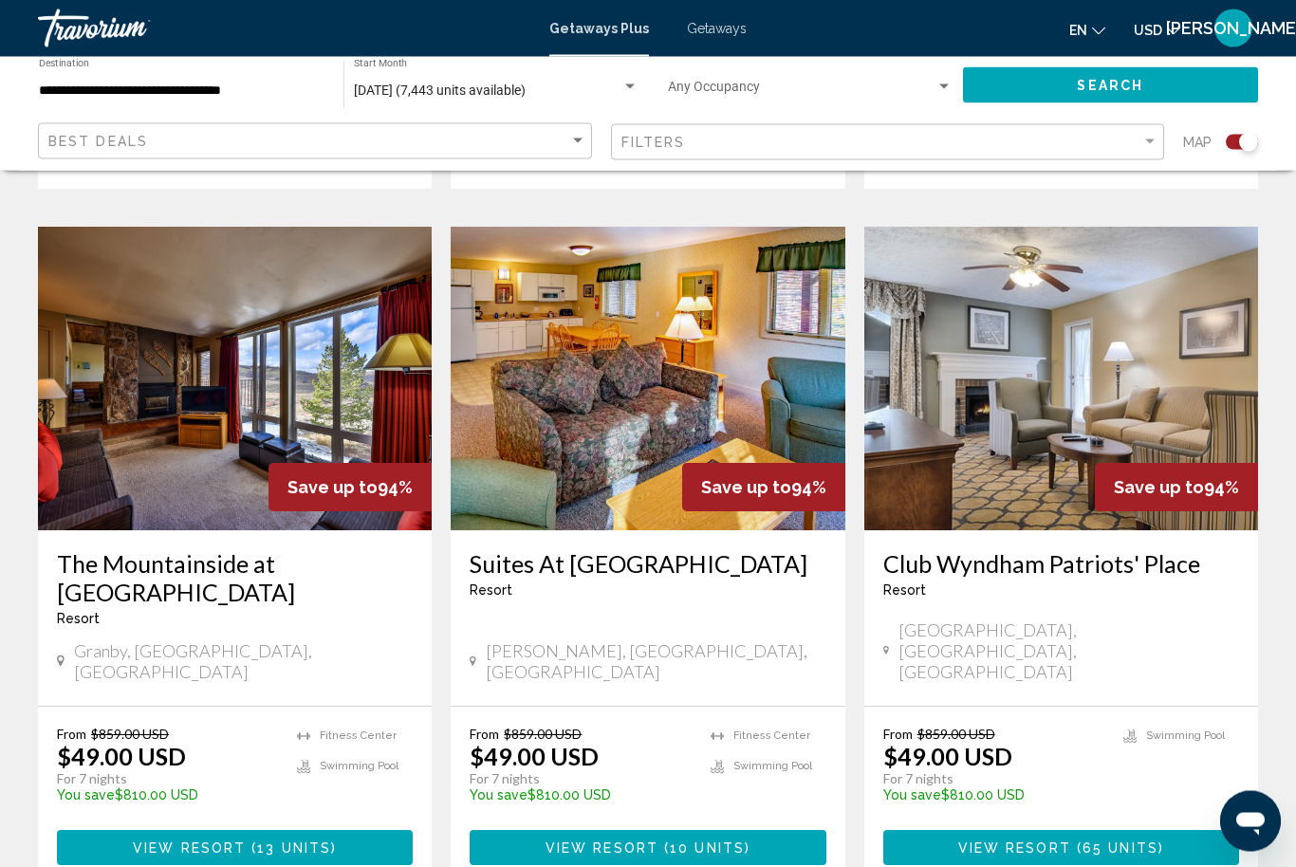
scroll to position [2769, 0]
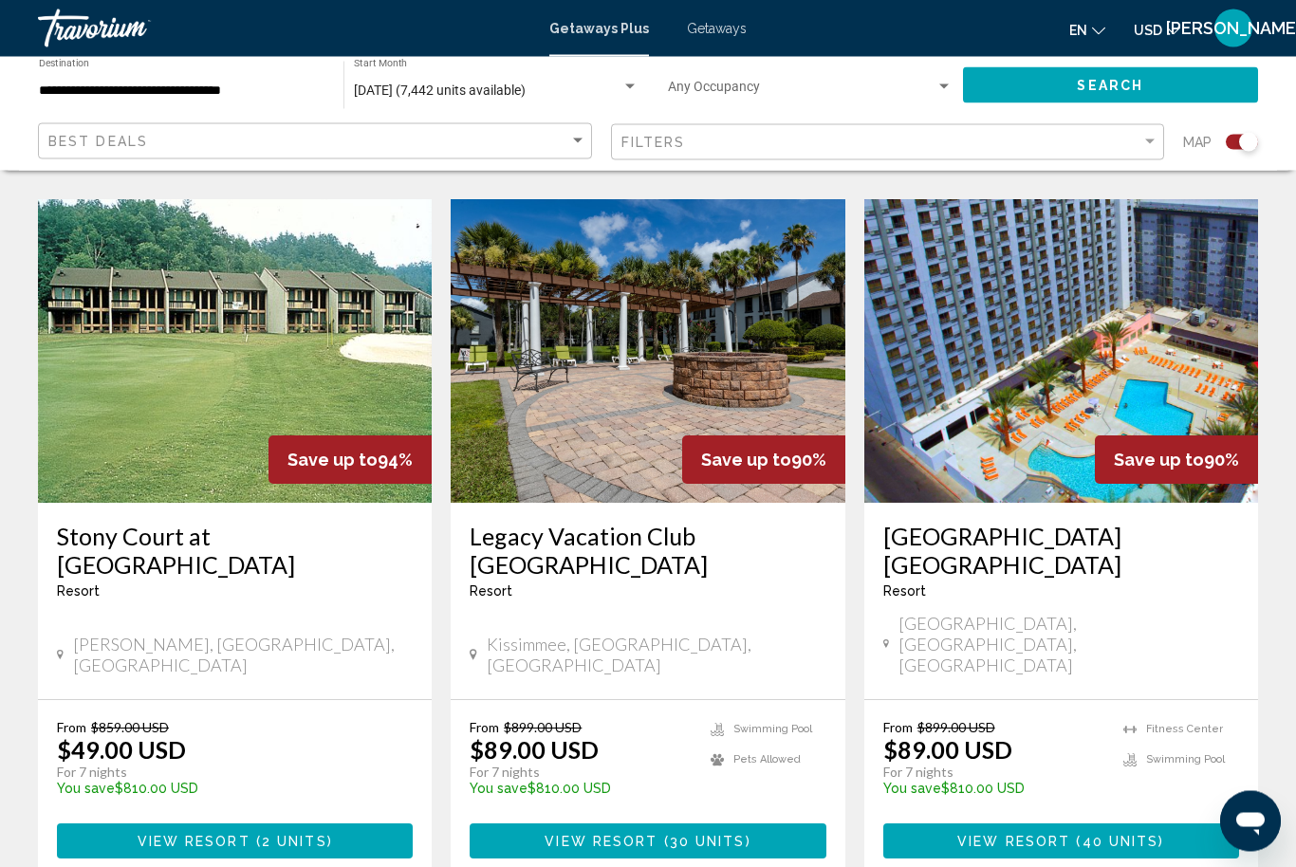
scroll to position [2838, 0]
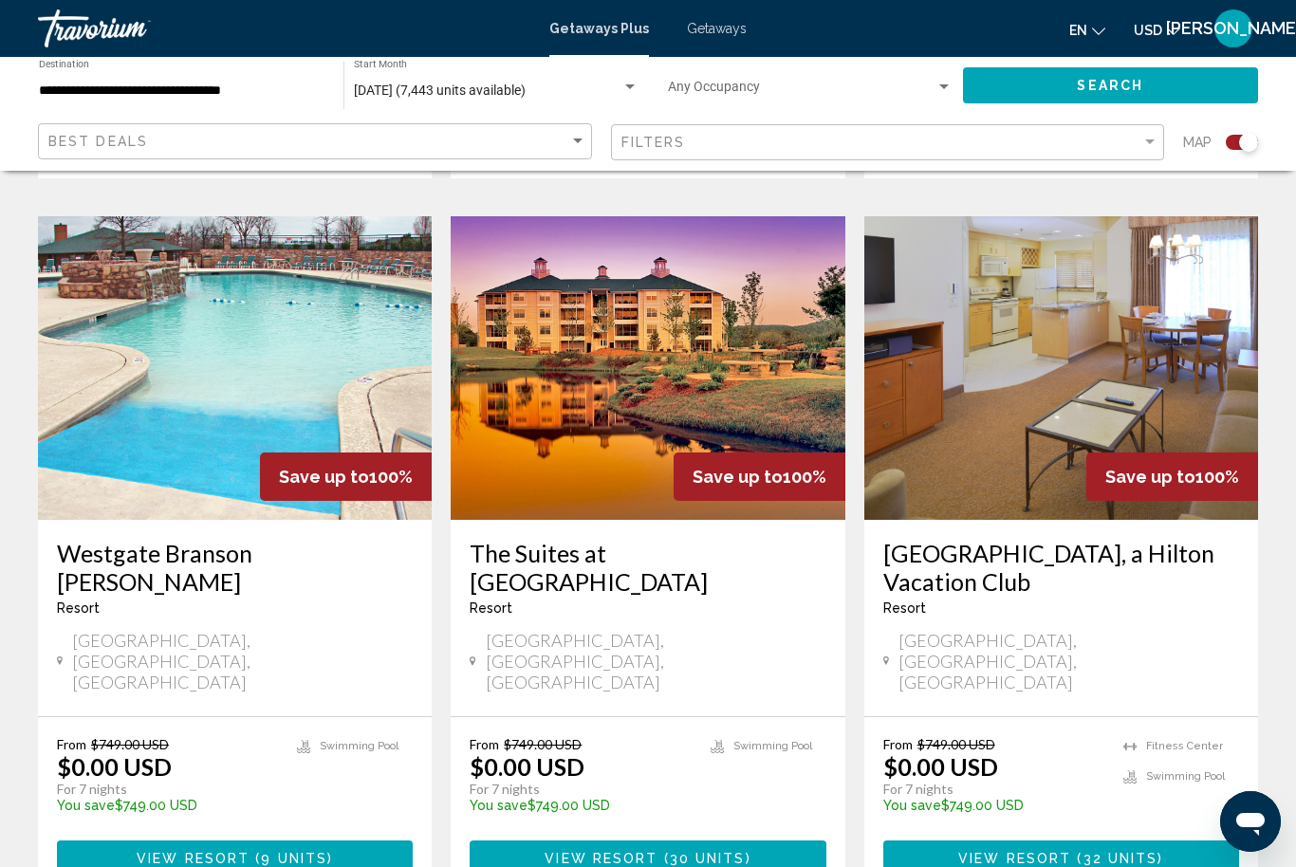
scroll to position [2813, 0]
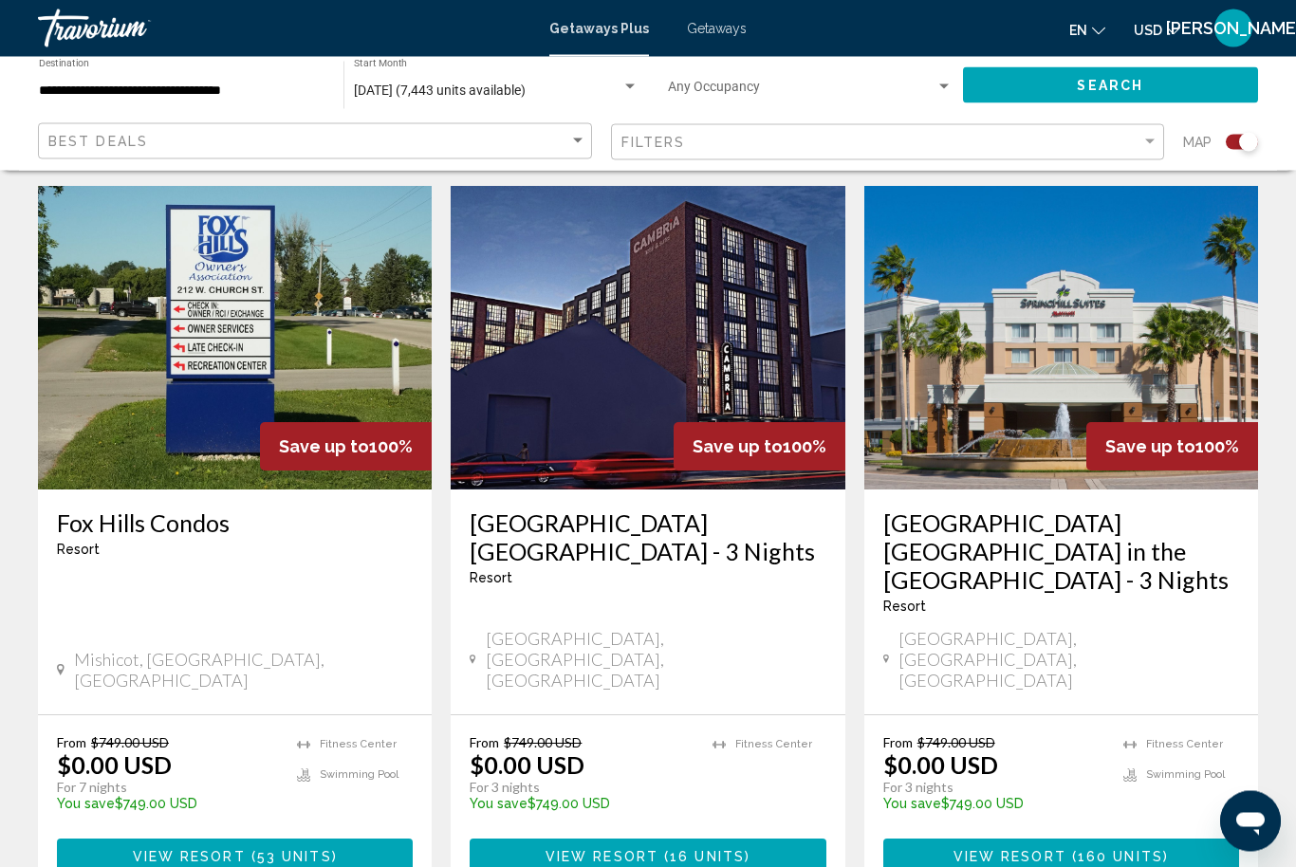
scroll to position [2844, 0]
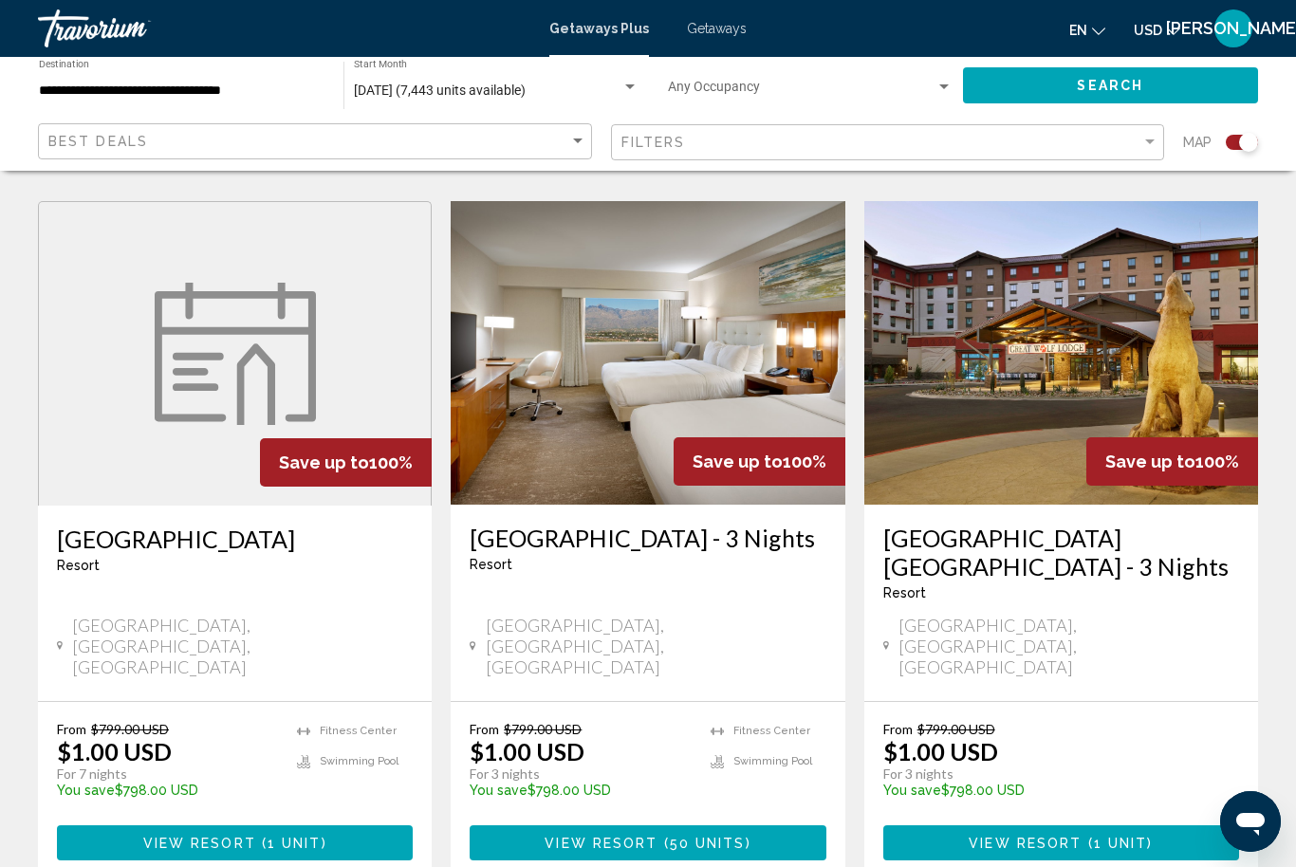
scroll to position [2841, 0]
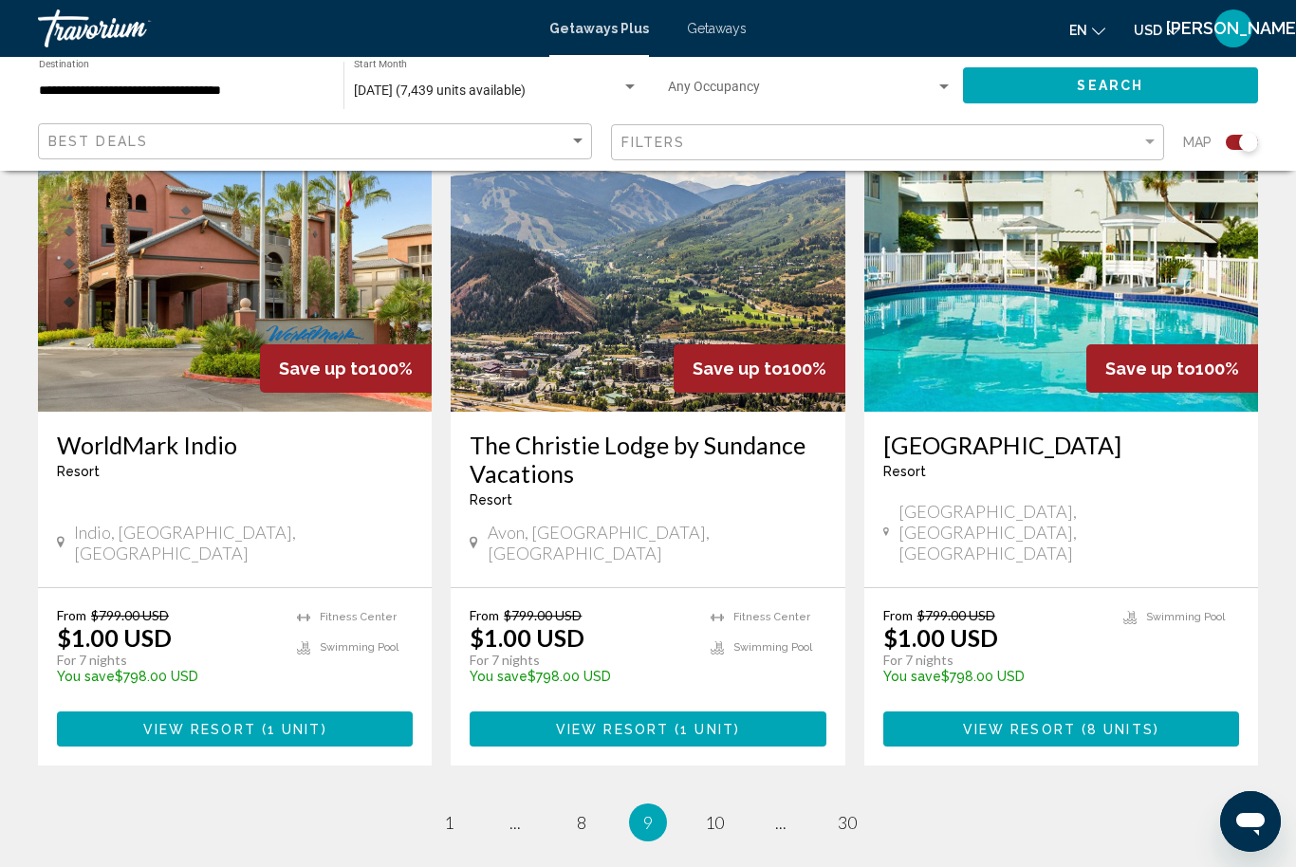
scroll to position [2896, 0]
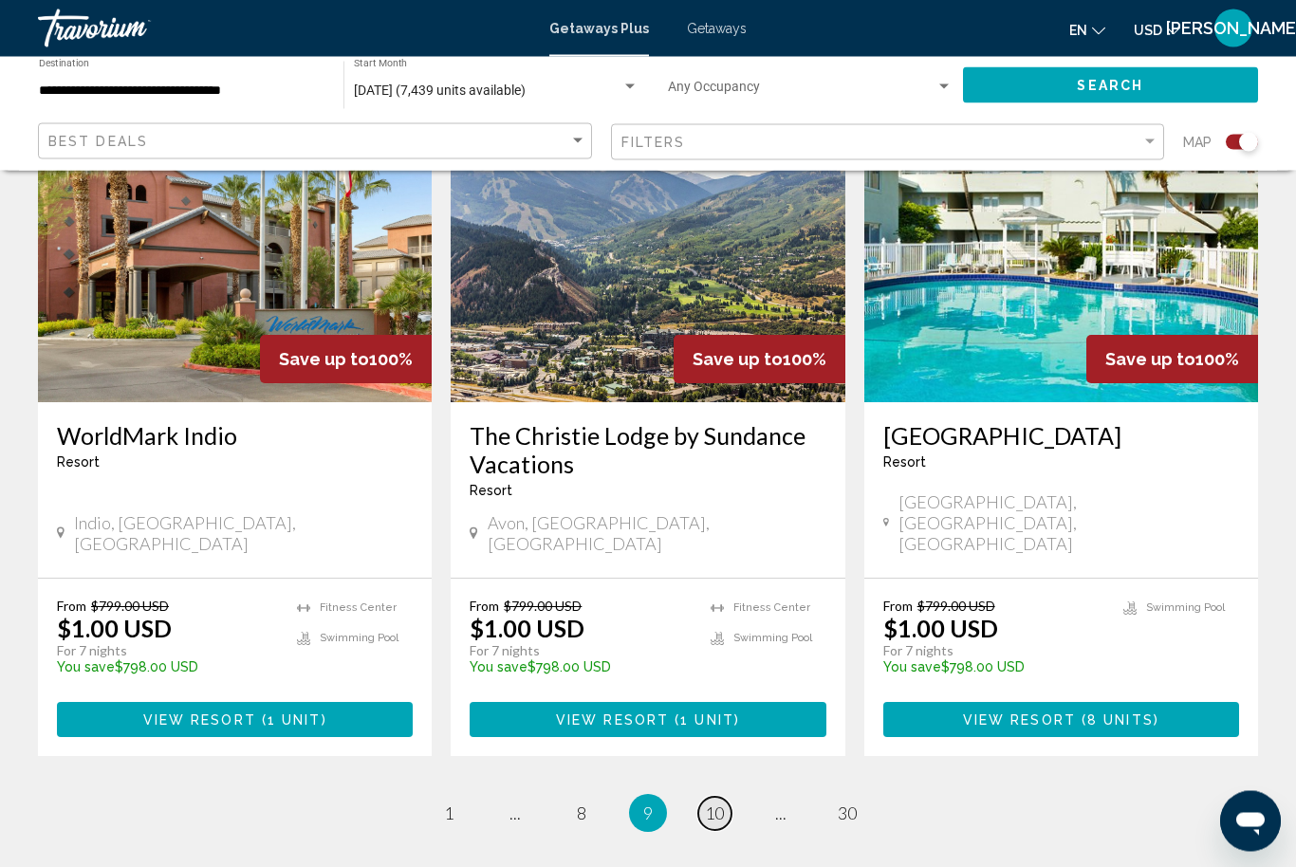
click at [728, 798] on link "page 10" at bounding box center [715, 814] width 33 height 33
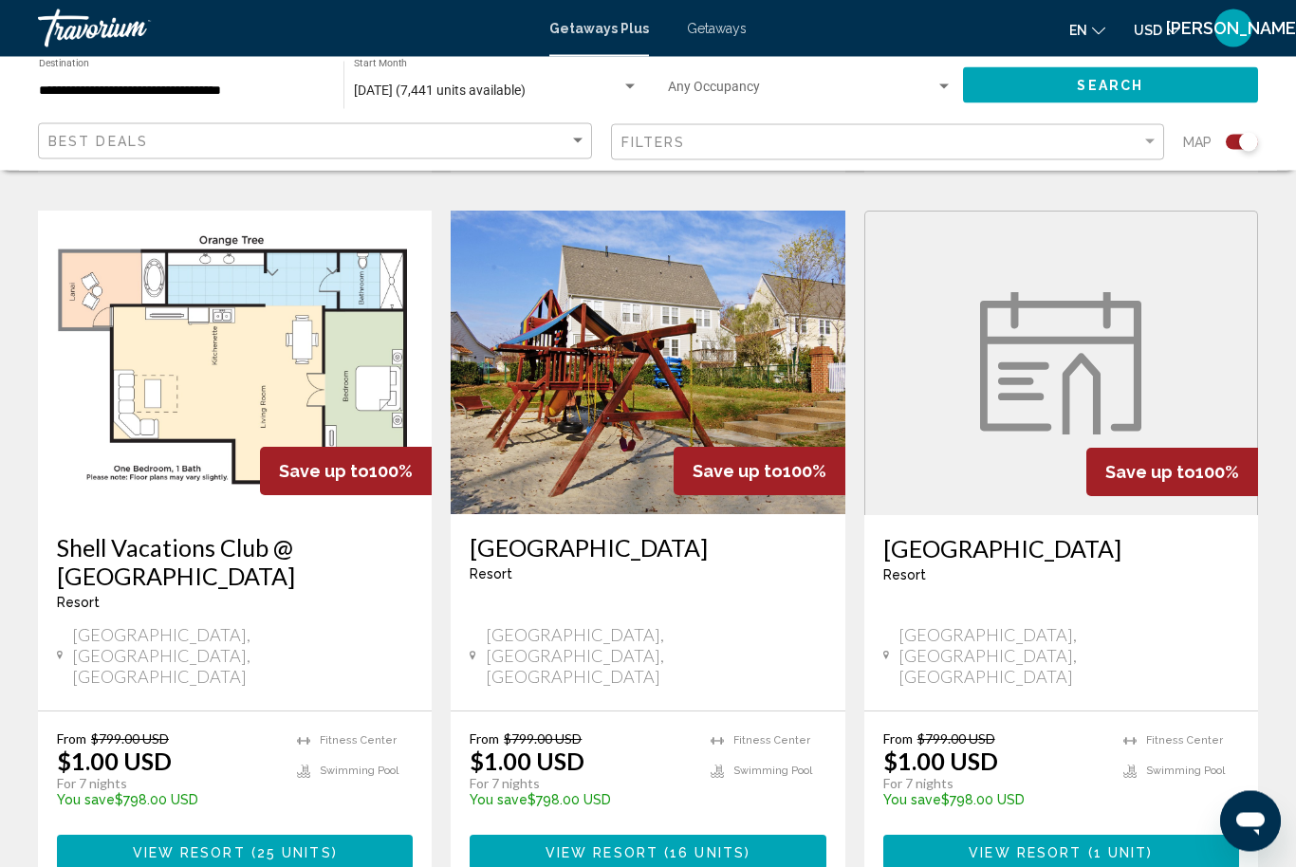
scroll to position [2808, 0]
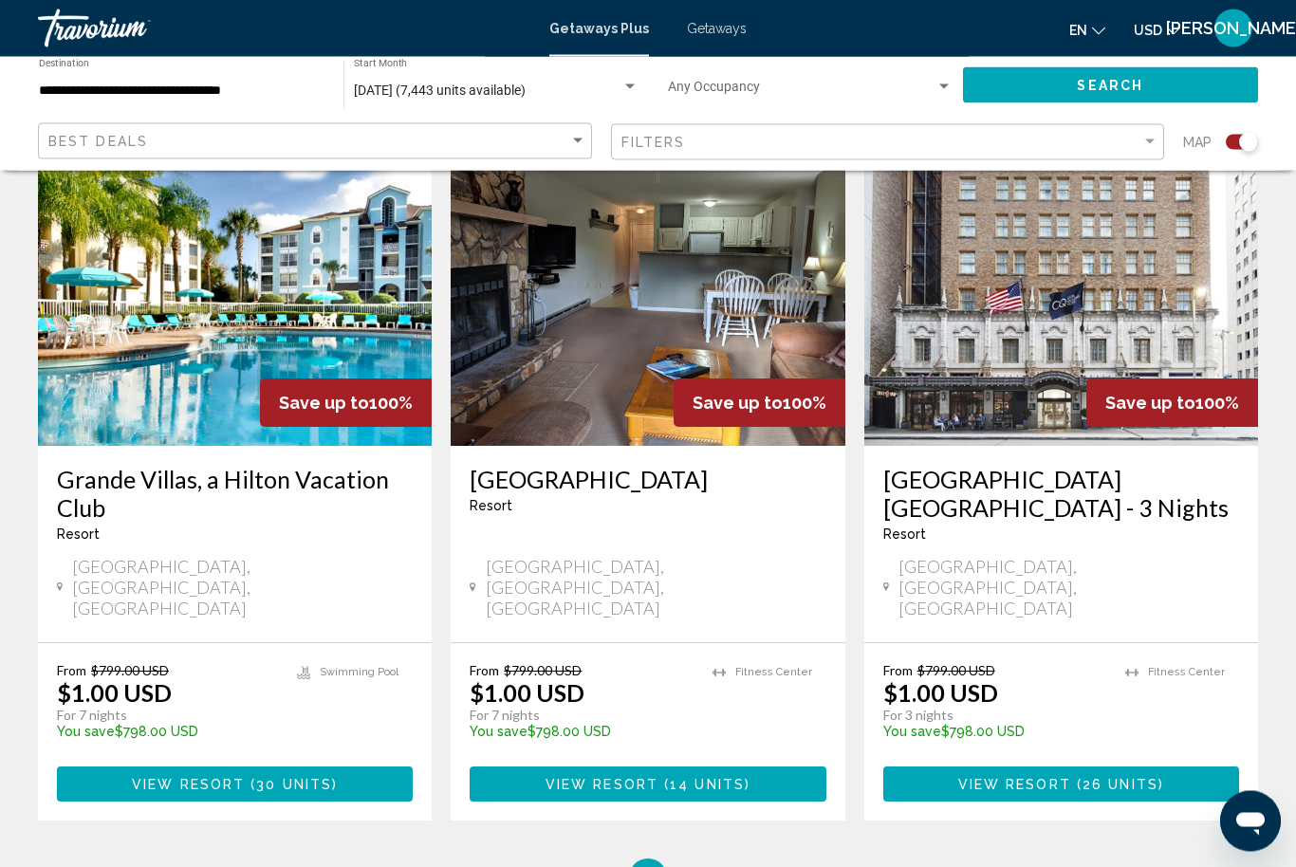
scroll to position [2924, 0]
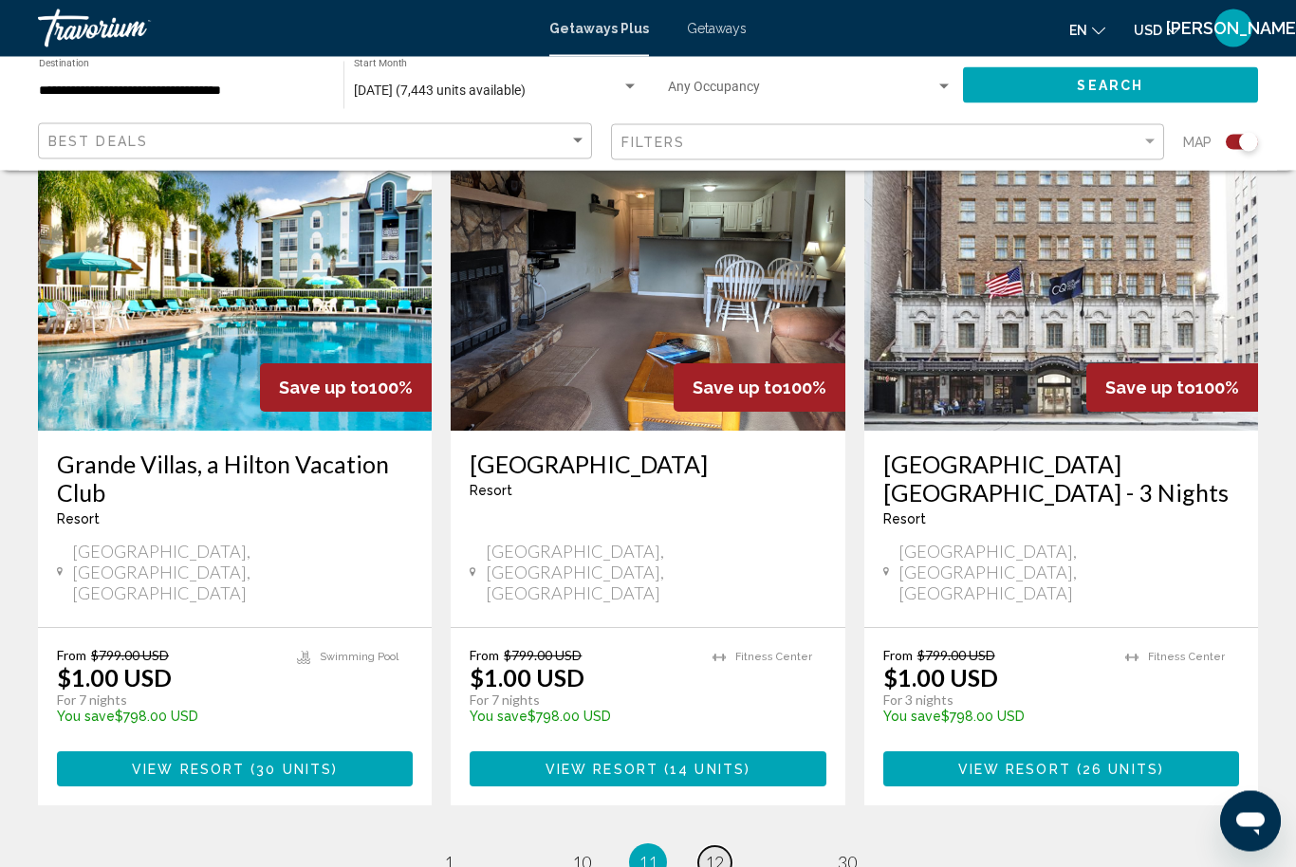
click at [724, 853] on span "12" at bounding box center [714, 863] width 19 height 21
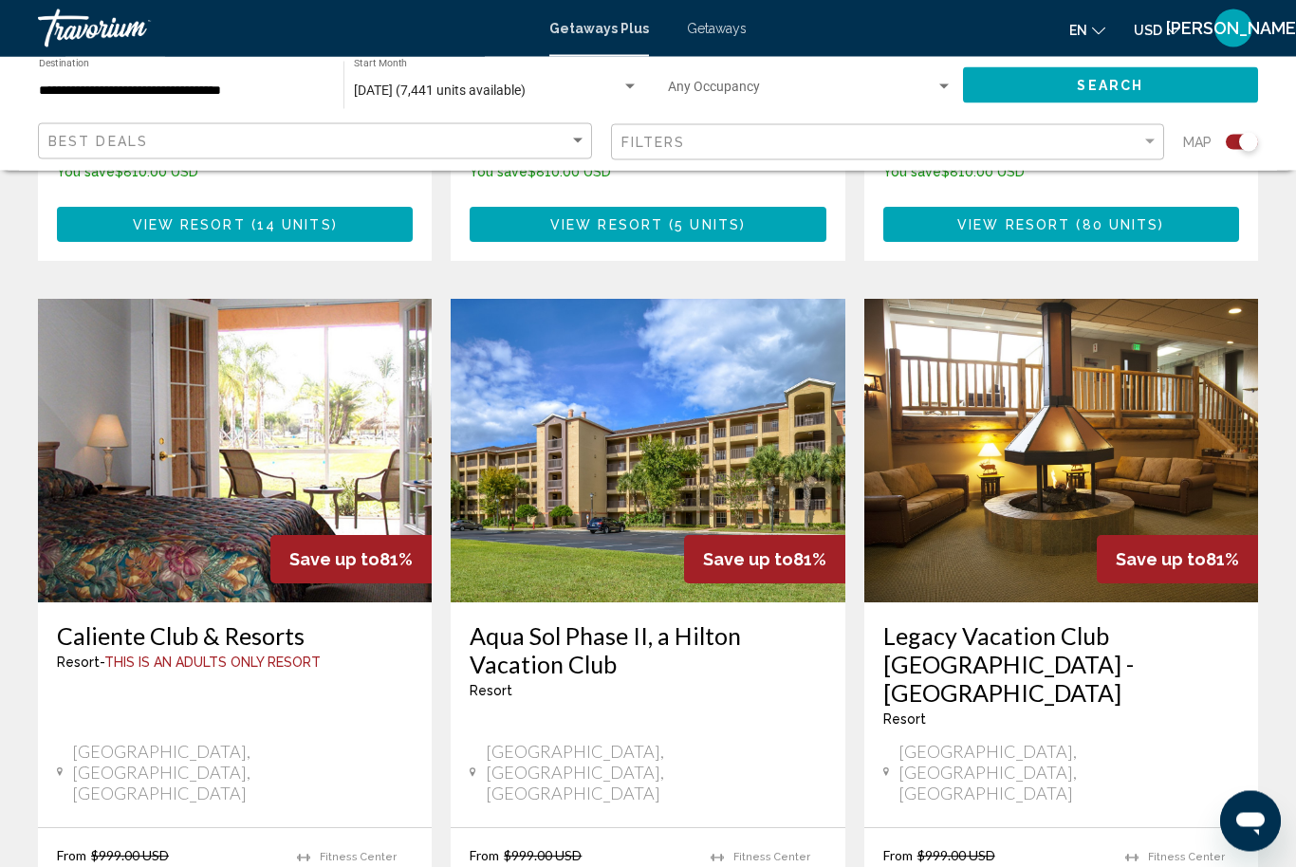
scroll to position [2757, 0]
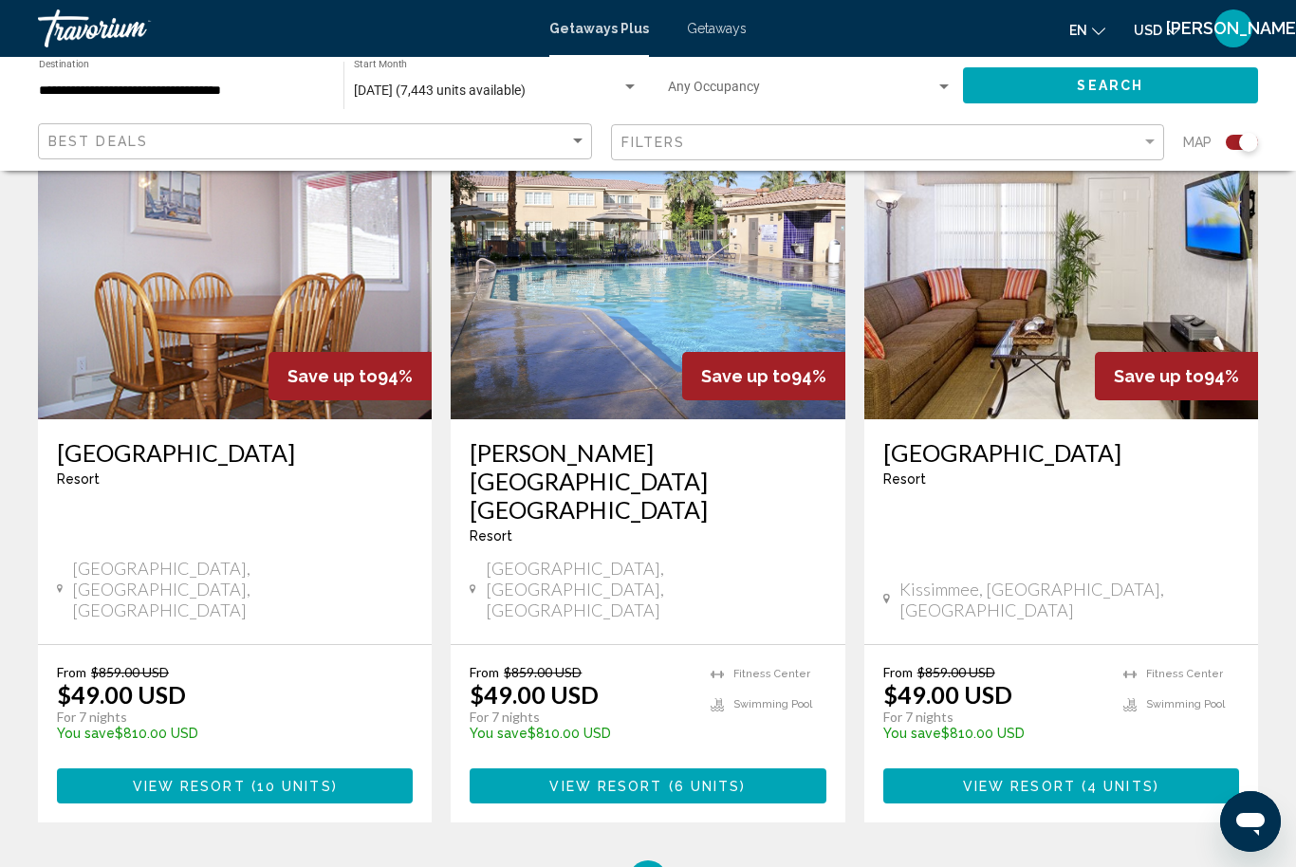
scroll to position [2924, 0]
